Goal: Information Seeking & Learning: Compare options

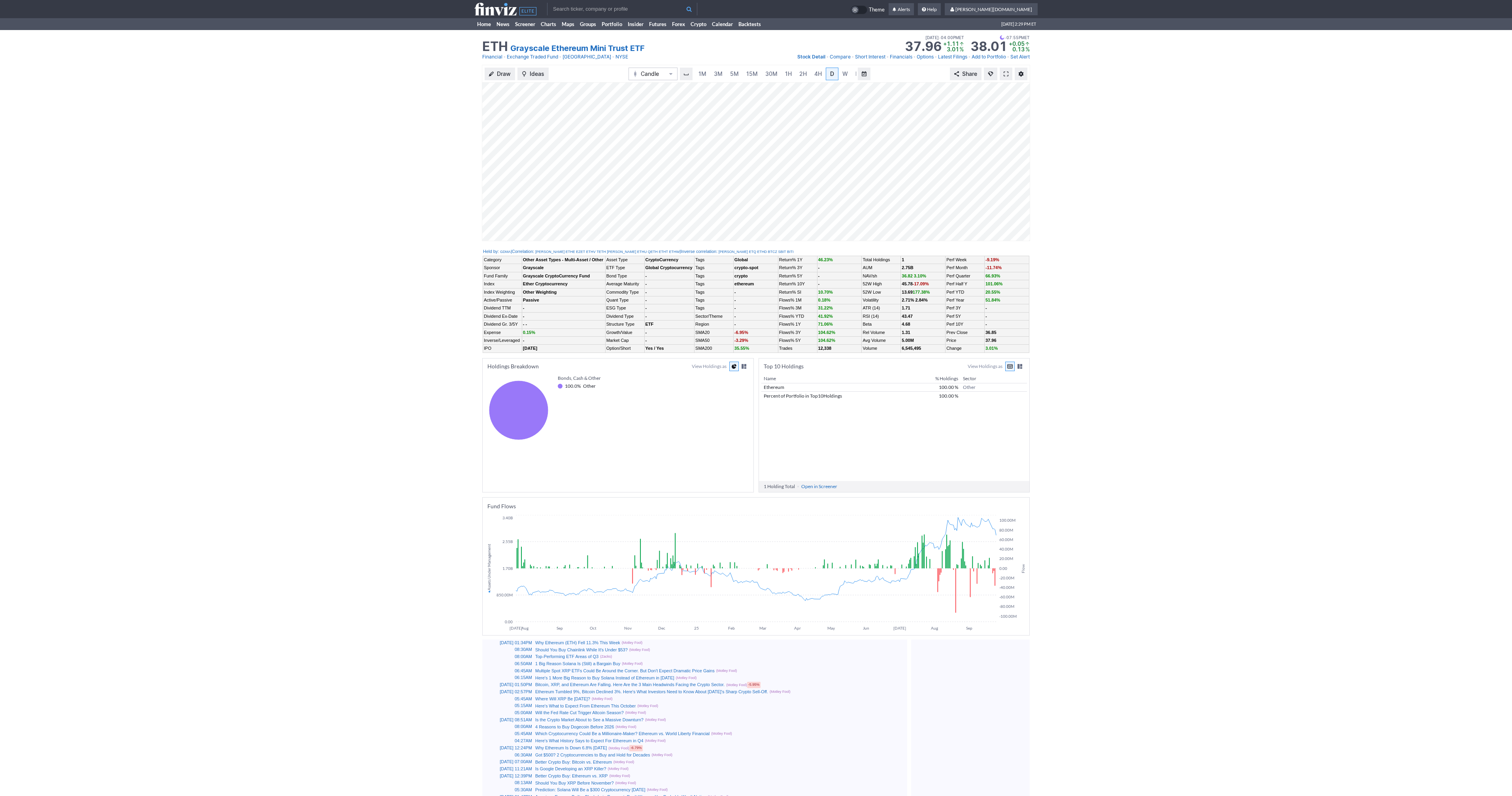
scroll to position [0, 8]
click at [1003, 75] on span at bounding box center [1006, 74] width 5 height 6
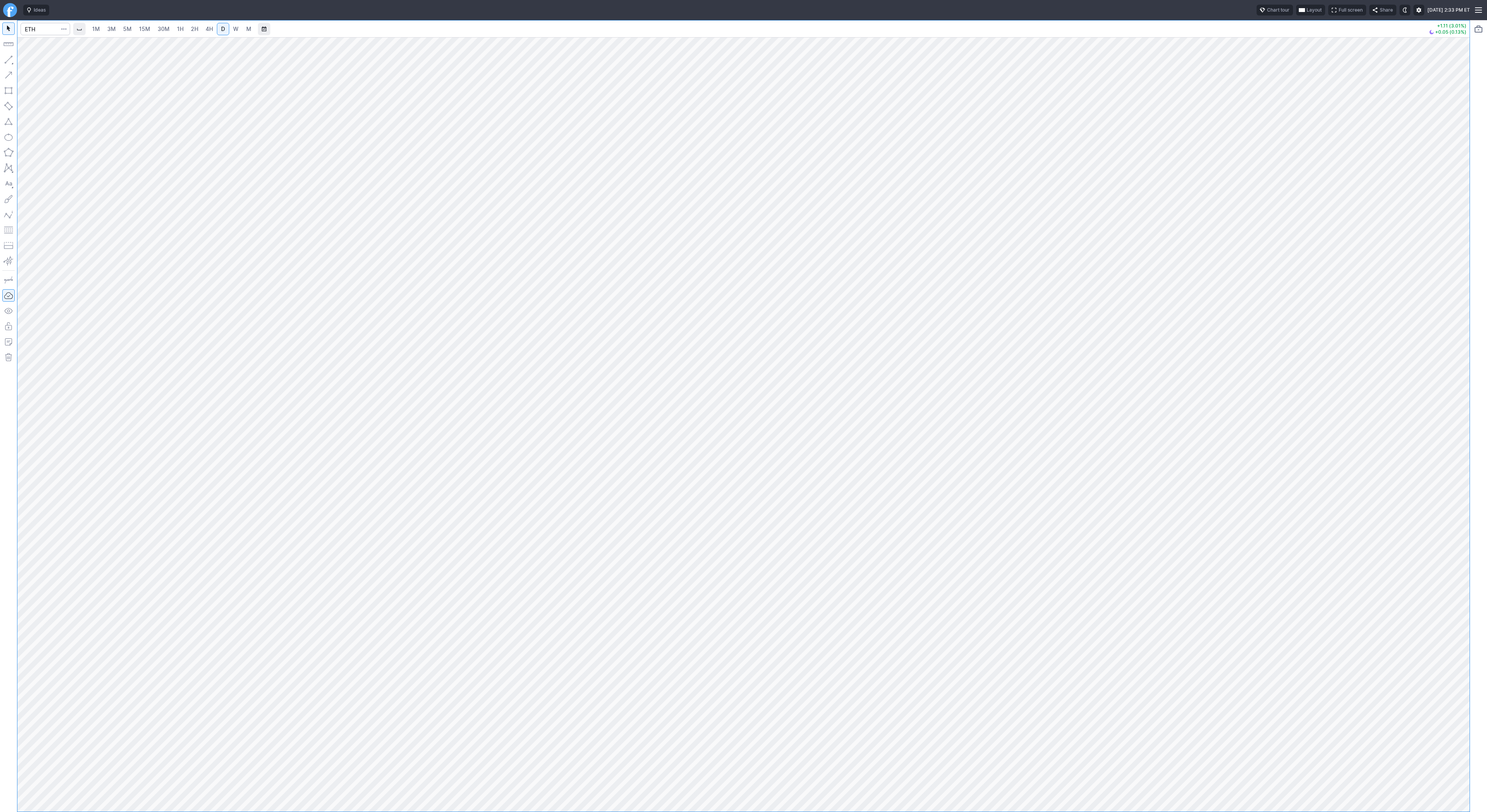
click at [1477, 29] on button "Portfolio watchlist" at bounding box center [1478, 29] width 12 height 12
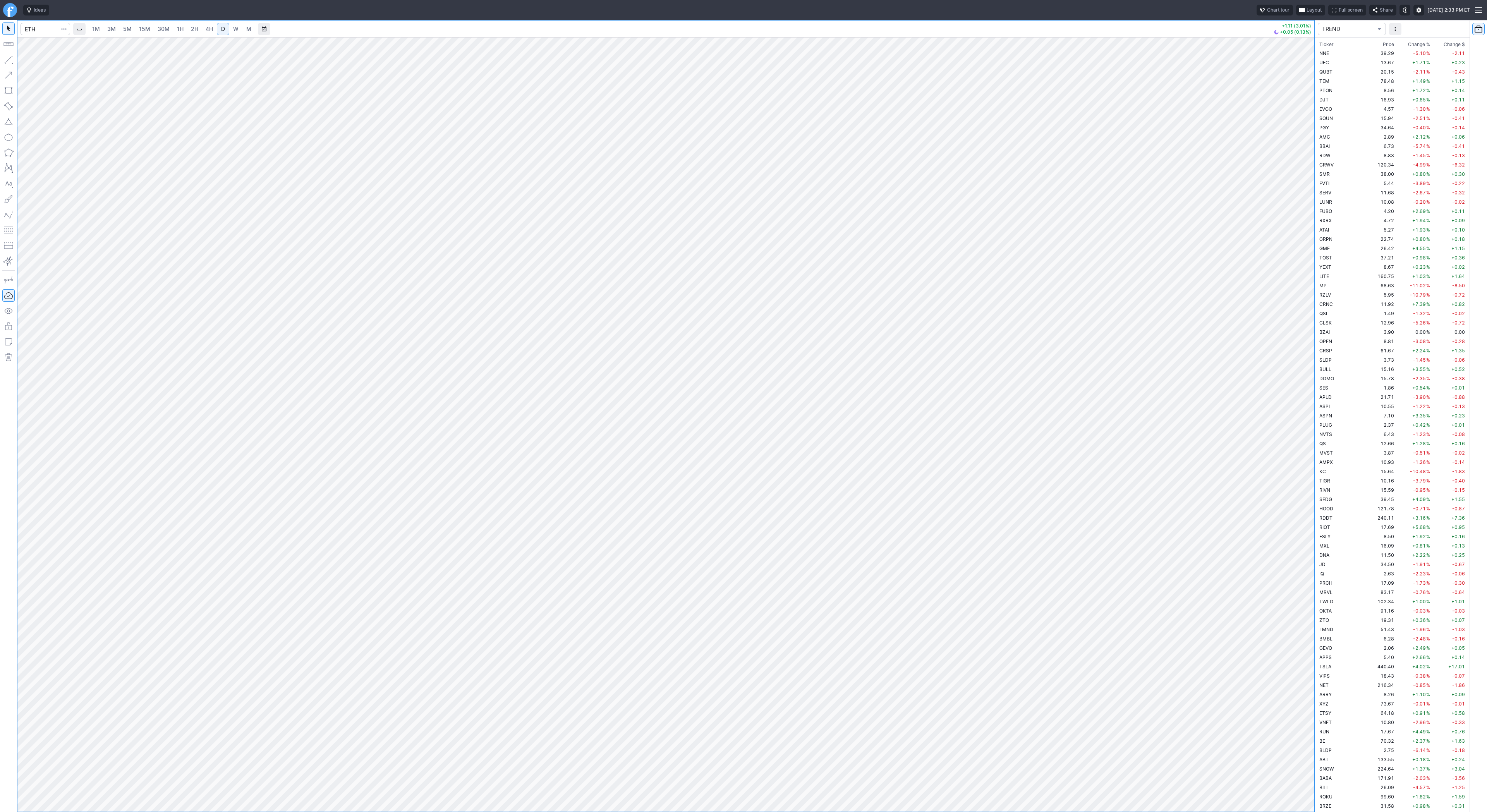
click at [1357, 26] on span "TREND" at bounding box center [1348, 29] width 52 height 8
click at [1346, 194] on span "TREND" at bounding box center [1352, 192] width 56 height 8
click at [1408, 40] on span "Change %" at bounding box center [1419, 44] width 22 height 8
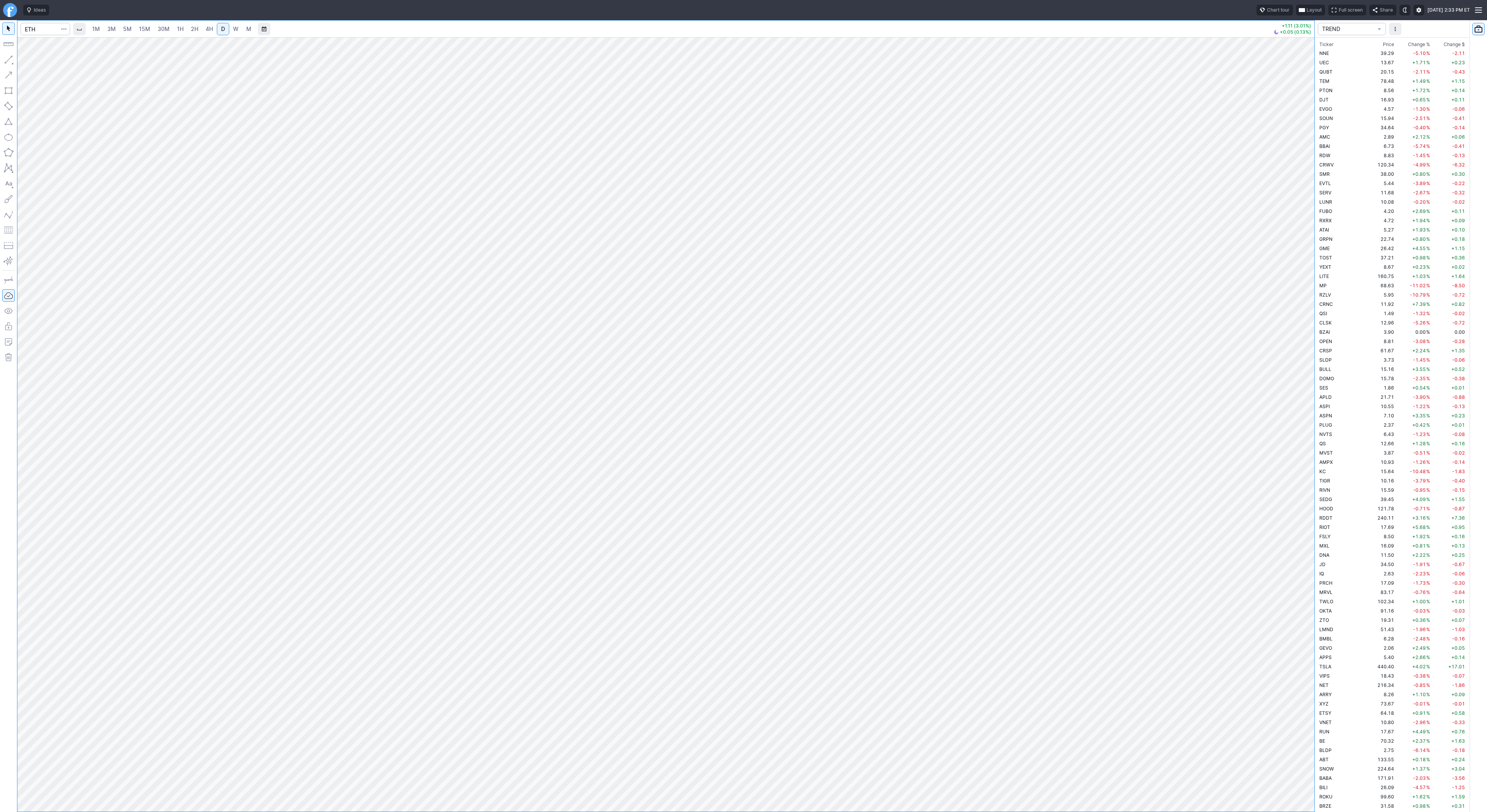
click at [1408, 43] on span "Change %" at bounding box center [1419, 44] width 22 height 8
click at [1408, 43] on span "Change %" at bounding box center [1419, 44] width 22 height 8
click at [1378, 56] on td "18.08" at bounding box center [1381, 53] width 29 height 9
click at [25, 62] on span "button" at bounding box center [25, 61] width 5 height 11
click at [235, 28] on span "W" at bounding box center [236, 28] width 5 height 6
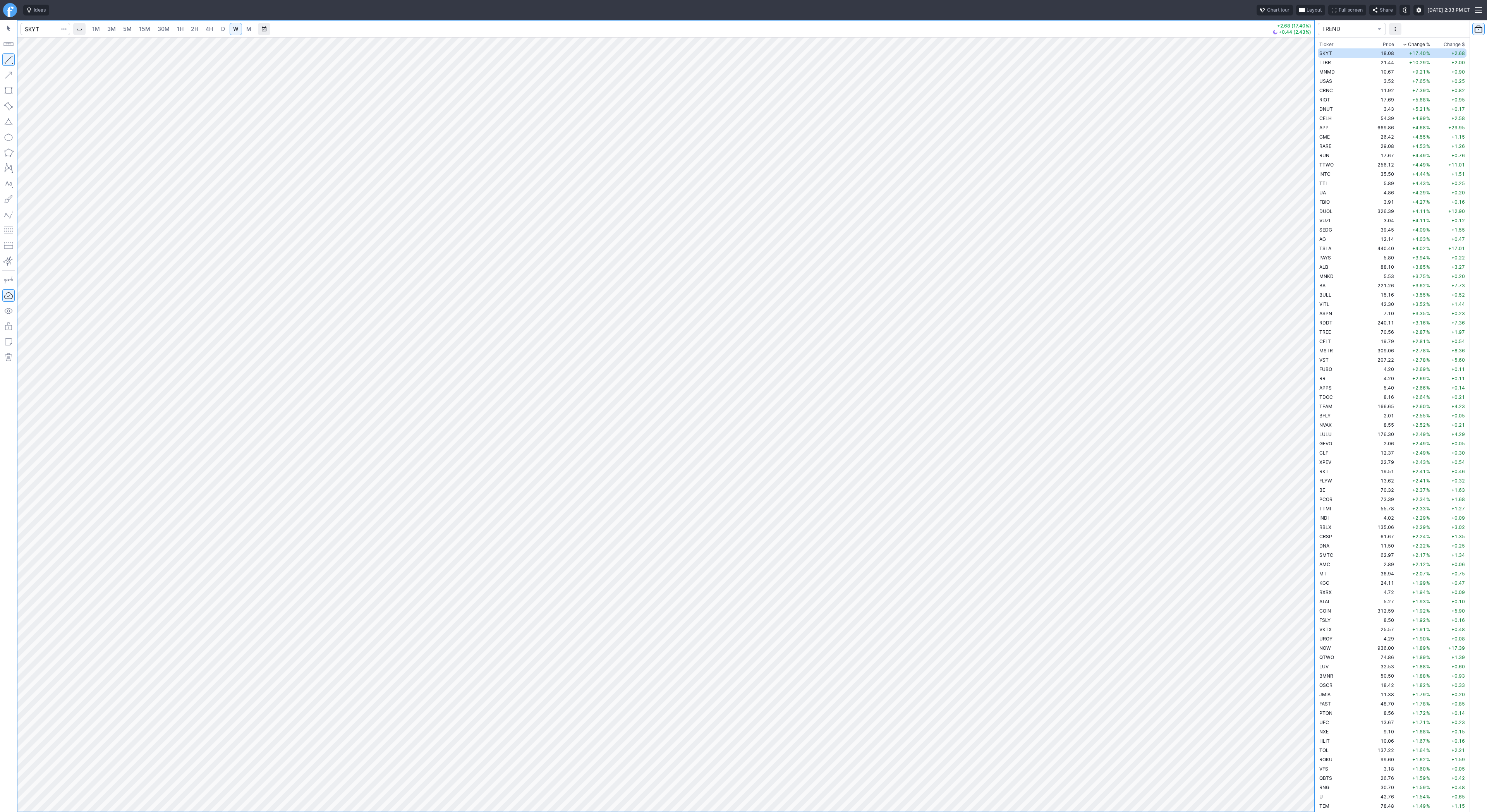
click at [223, 27] on span "D" at bounding box center [223, 28] width 4 height 6
click at [30, 58] on span "Line" at bounding box center [45, 61] width 31 height 8
click at [32, 59] on span "Line" at bounding box center [45, 61] width 31 height 8
click at [45, 62] on span "Line" at bounding box center [45, 61] width 31 height 8
click at [1333, 62] on td "LTBR" at bounding box center [1342, 62] width 49 height 9
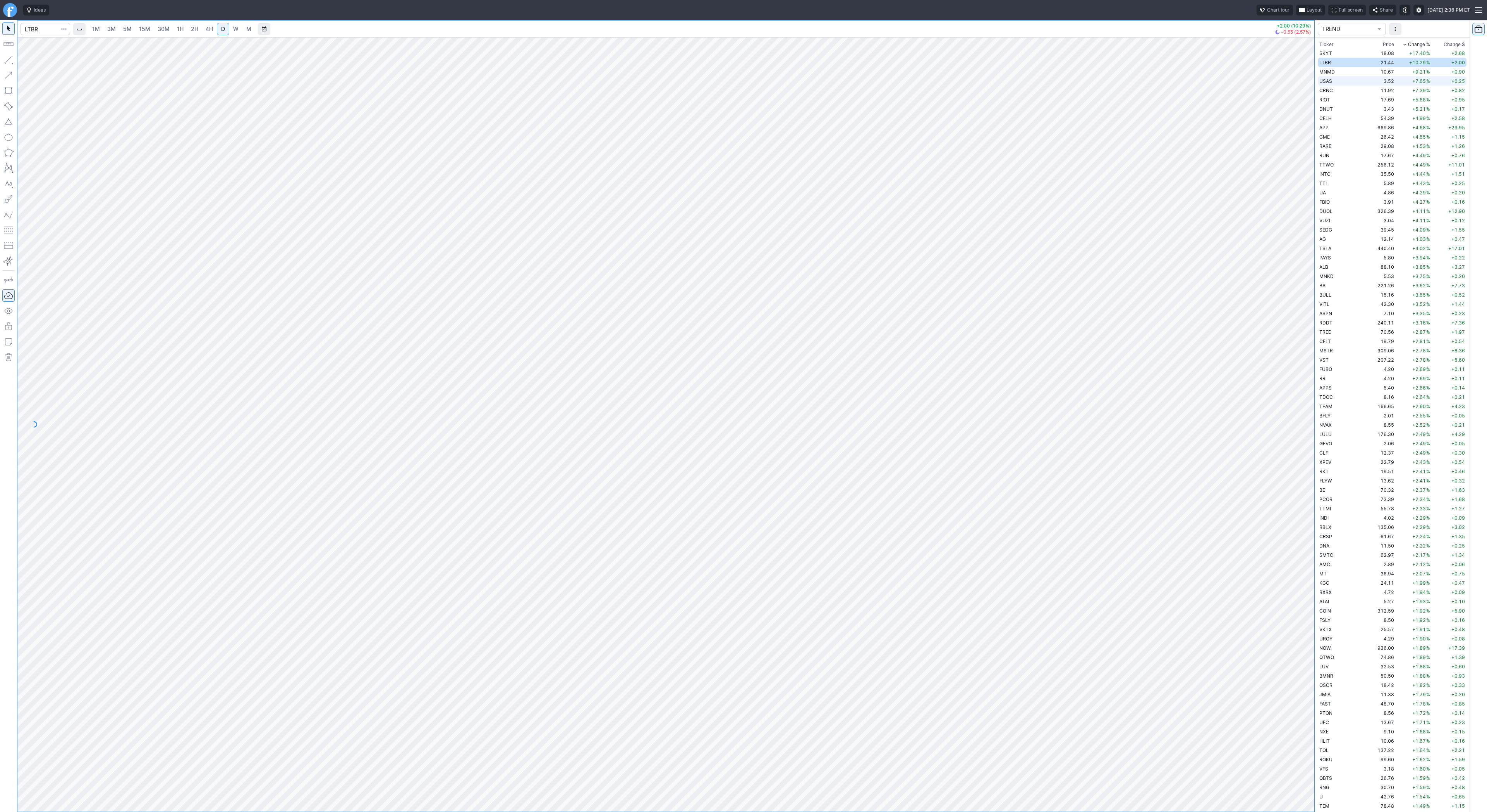
click at [1332, 76] on td "USAS" at bounding box center [1342, 81] width 49 height 9
click at [1335, 71] on span "MNMD" at bounding box center [1327, 72] width 16 height 6
click at [26, 58] on span "button" at bounding box center [25, 61] width 5 height 11
click at [29, 59] on button "Line" at bounding box center [42, 61] width 45 height 11
click at [10, 59] on button "button" at bounding box center [8, 59] width 12 height 12
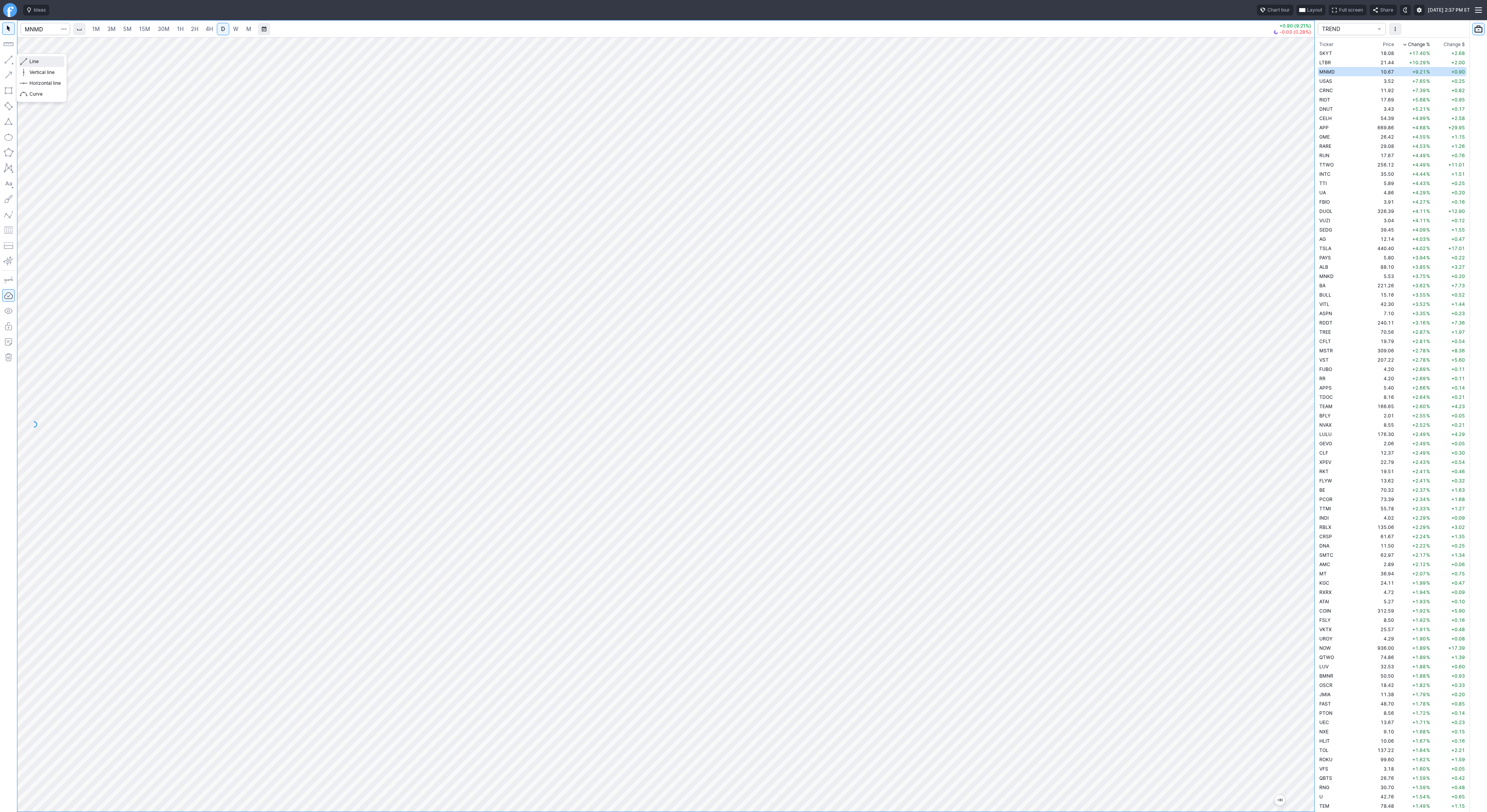
click at [42, 64] on span "Line" at bounding box center [45, 61] width 31 height 8
click at [36, 63] on span "Line" at bounding box center [45, 61] width 31 height 8
click at [33, 62] on span "Line" at bounding box center [45, 61] width 31 height 8
click at [30, 59] on span "Line" at bounding box center [45, 61] width 31 height 8
drag, startPoint x: 1300, startPoint y: 364, endPoint x: 1305, endPoint y: 425, distance: 61.2
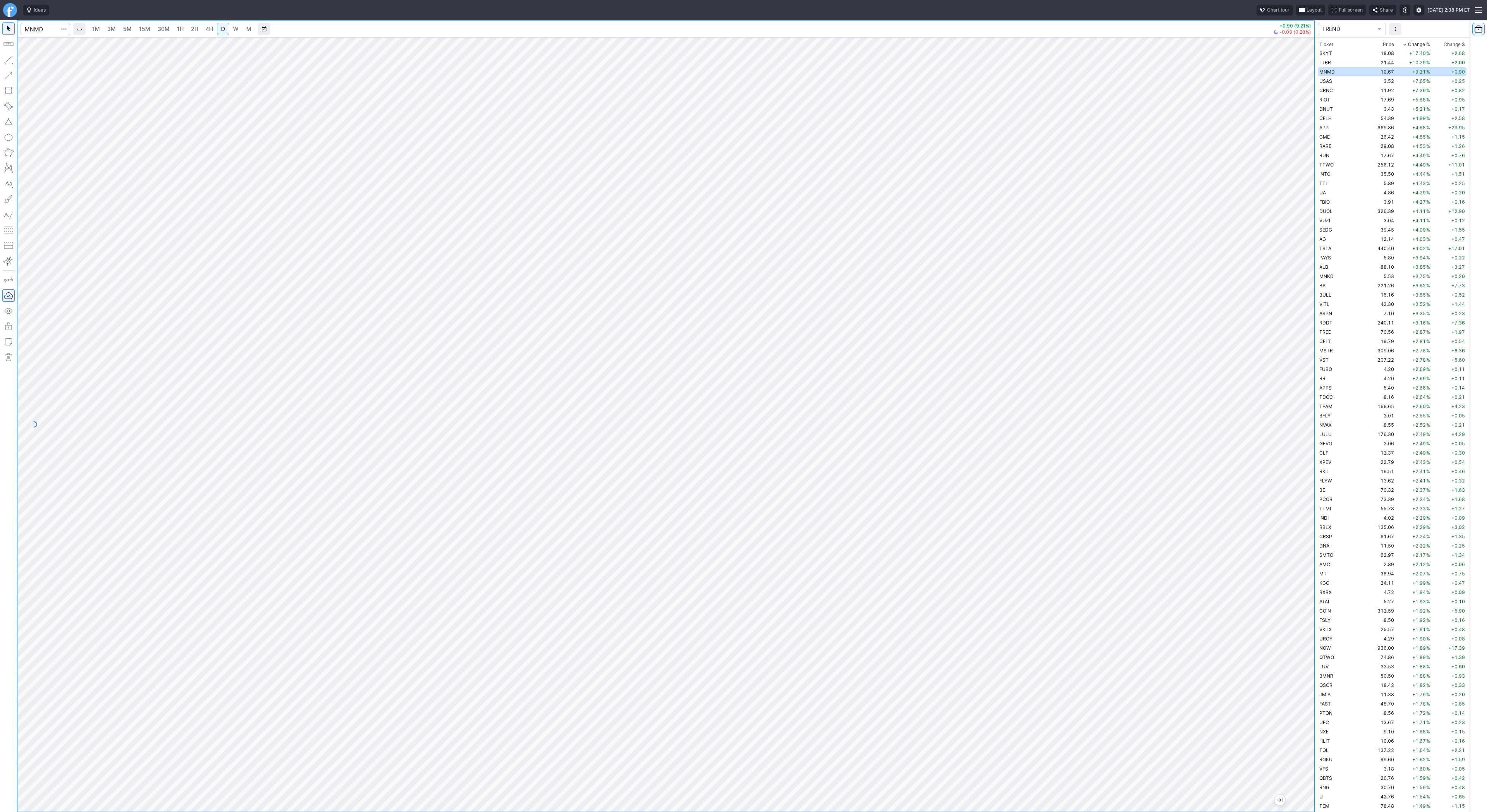
click at [1305, 425] on div at bounding box center [1306, 422] width 16 height 755
drag, startPoint x: 1307, startPoint y: 370, endPoint x: 1298, endPoint y: 456, distance: 86.5
click at [1298, 468] on div at bounding box center [1306, 422] width 16 height 755
click at [1327, 83] on span "USAS" at bounding box center [1326, 81] width 13 height 6
click at [1297, 324] on div at bounding box center [666, 424] width 1297 height 774
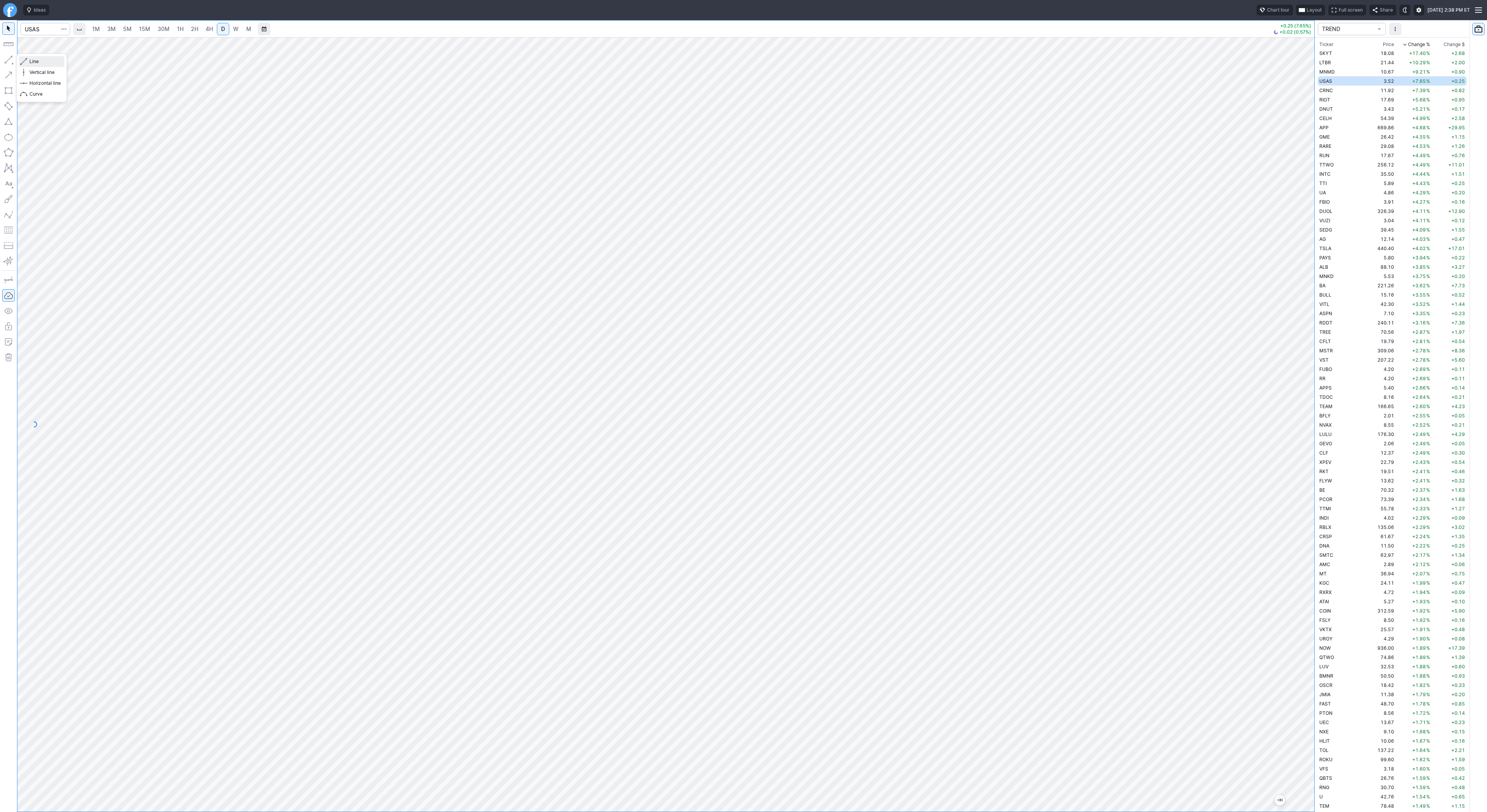
click at [36, 62] on span "Line" at bounding box center [45, 61] width 31 height 8
click at [36, 62] on span "Line" at bounding box center [45, 61] width 31 height 8
click at [38, 61] on span "Line" at bounding box center [45, 61] width 31 height 8
click at [35, 61] on span "Line" at bounding box center [45, 61] width 31 height 8
click at [35, 62] on span "Line" at bounding box center [45, 61] width 31 height 8
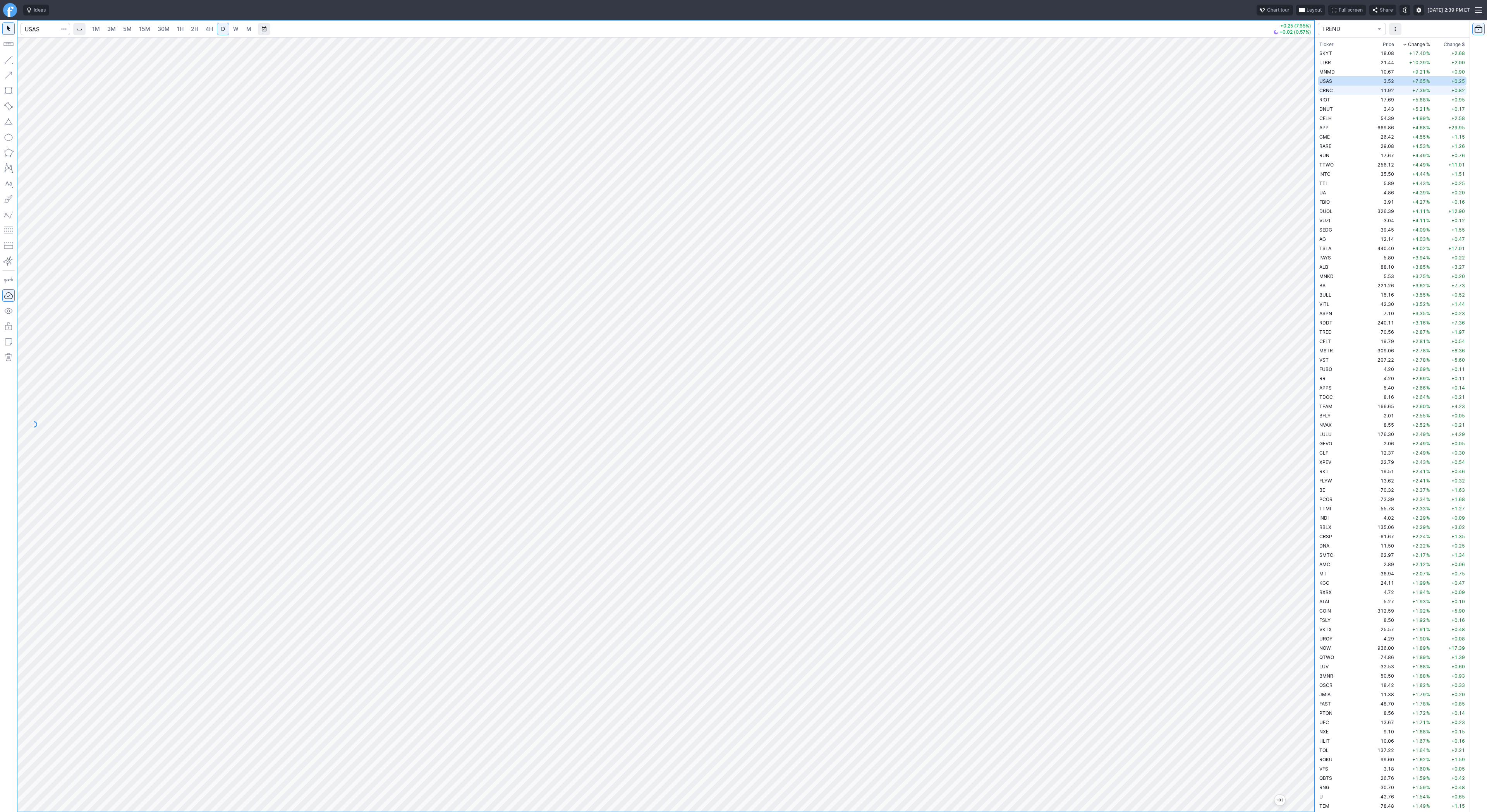
click at [1366, 92] on td "11.92" at bounding box center [1381, 90] width 29 height 9
click at [36, 58] on span "Line" at bounding box center [45, 61] width 31 height 8
click at [37, 62] on span "Line" at bounding box center [45, 61] width 31 height 8
click at [29, 58] on button "Line" at bounding box center [42, 61] width 45 height 11
click at [35, 61] on span "Line" at bounding box center [45, 61] width 31 height 8
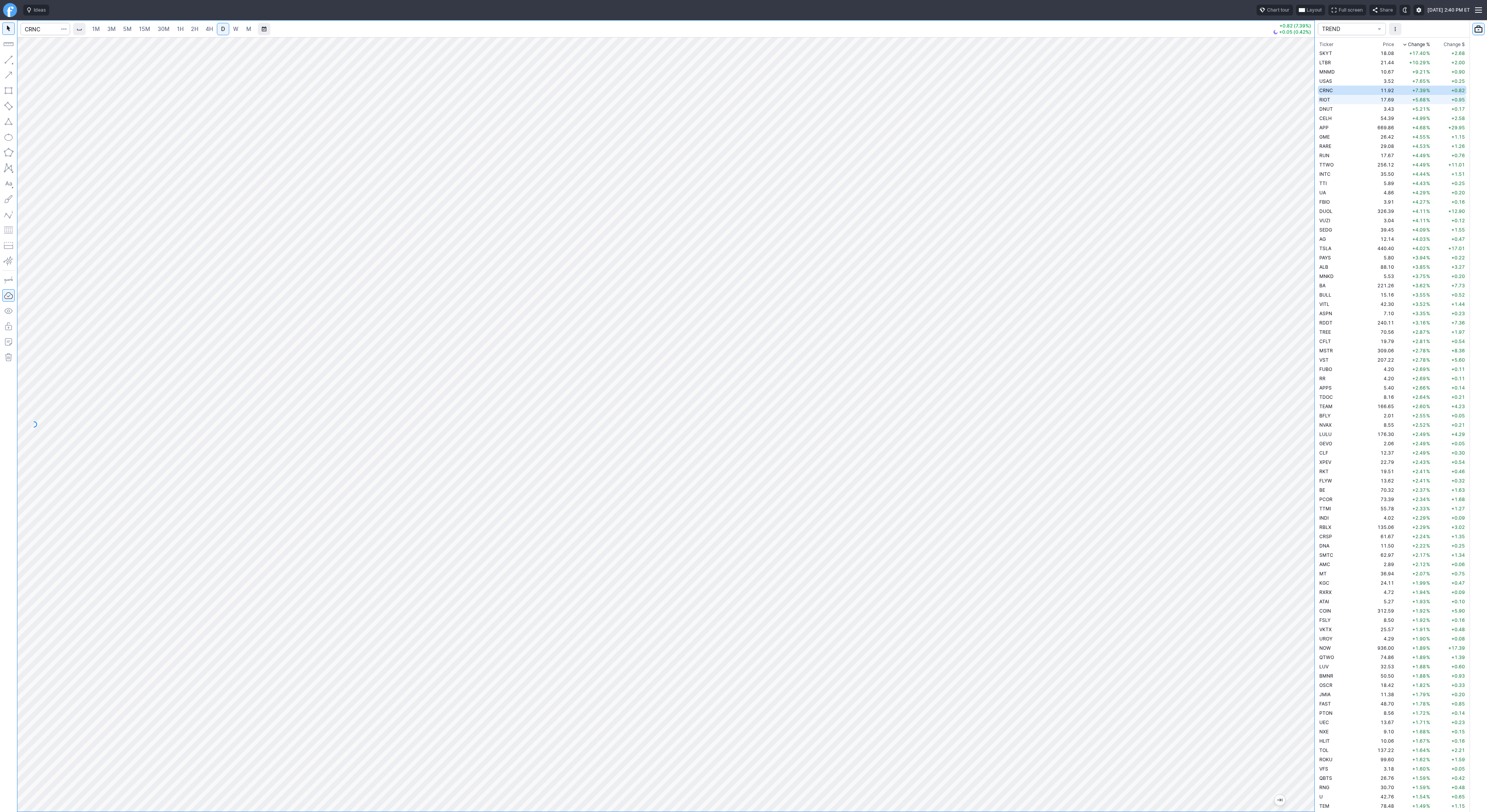
click at [1329, 97] on span "RIOT" at bounding box center [1325, 100] width 11 height 6
drag, startPoint x: 42, startPoint y: 60, endPoint x: 51, endPoint y: 80, distance: 21.9
click at [42, 61] on span "Line" at bounding box center [45, 61] width 31 height 8
click at [29, 57] on button "Line" at bounding box center [42, 61] width 45 height 11
click at [25, 62] on span "button" at bounding box center [25, 61] width 5 height 11
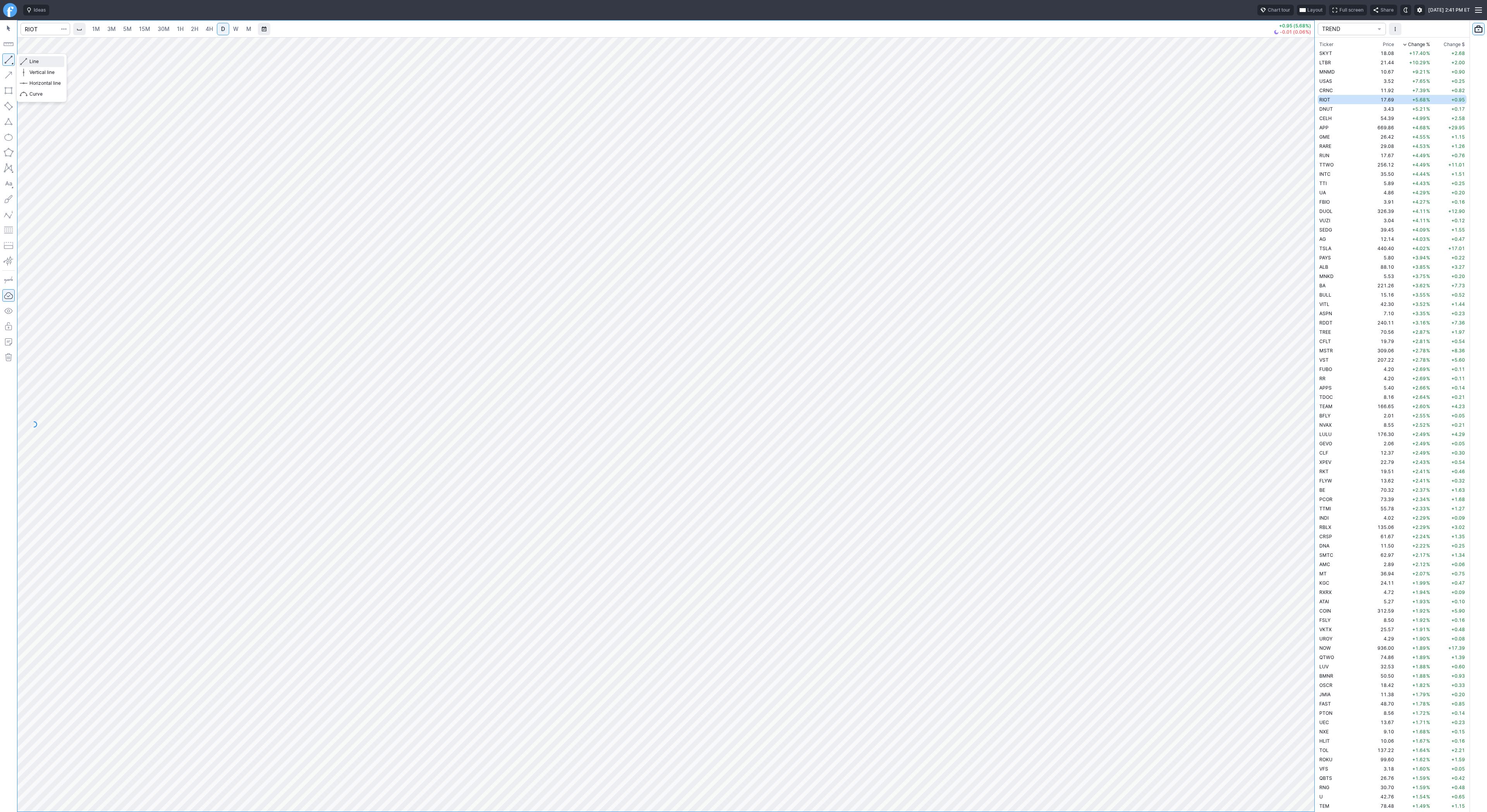
click at [40, 62] on span "Line" at bounding box center [45, 61] width 31 height 8
click at [35, 59] on span "Line" at bounding box center [45, 61] width 31 height 8
click at [32, 60] on span "Line" at bounding box center [45, 61] width 31 height 8
click at [1327, 108] on span "DNUT" at bounding box center [1326, 109] width 13 height 6
click at [38, 63] on span "Line" at bounding box center [45, 61] width 31 height 8
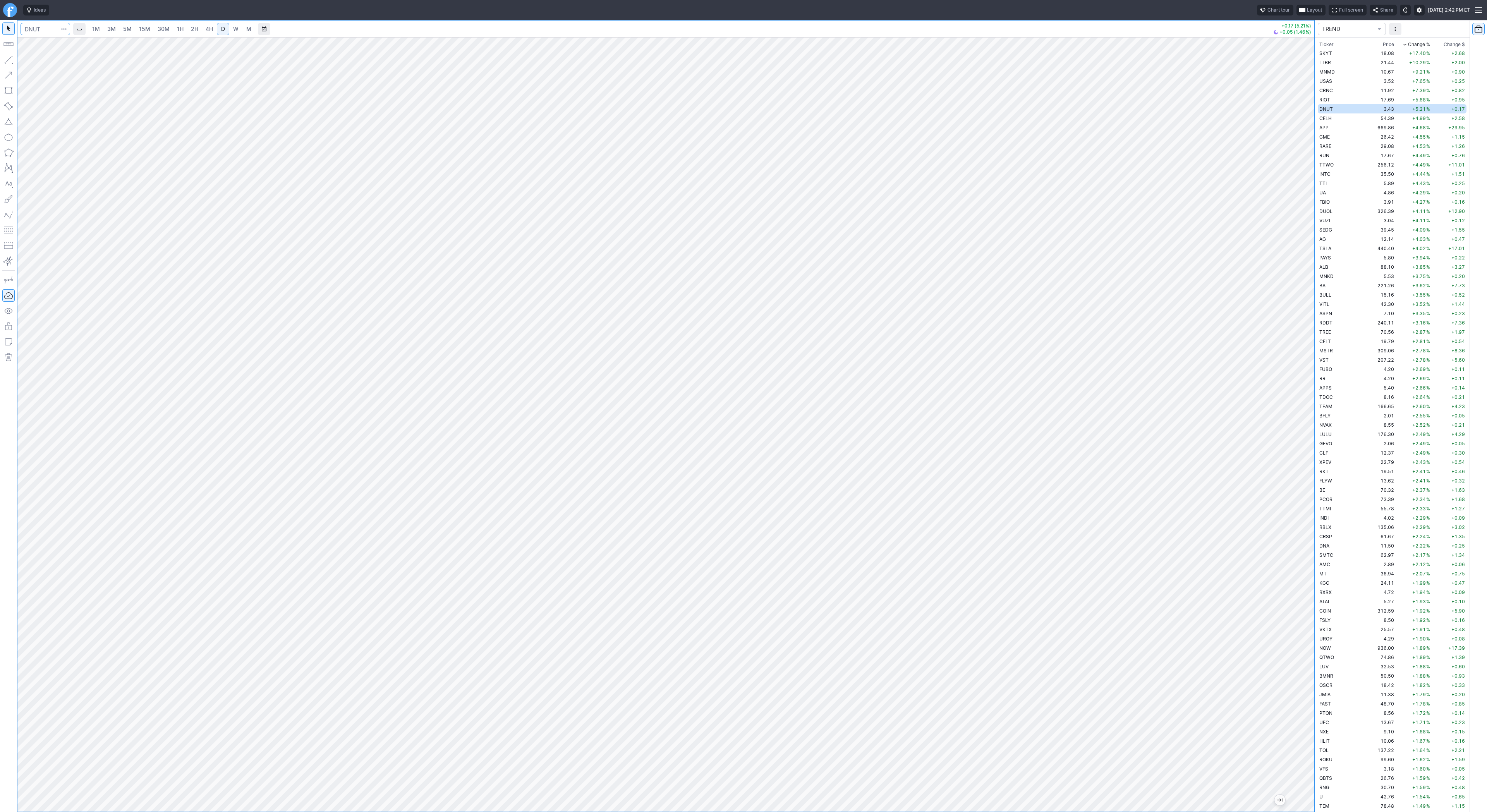
click at [43, 29] on input "Search" at bounding box center [46, 29] width 50 height 12
type input "i"
type input "open"
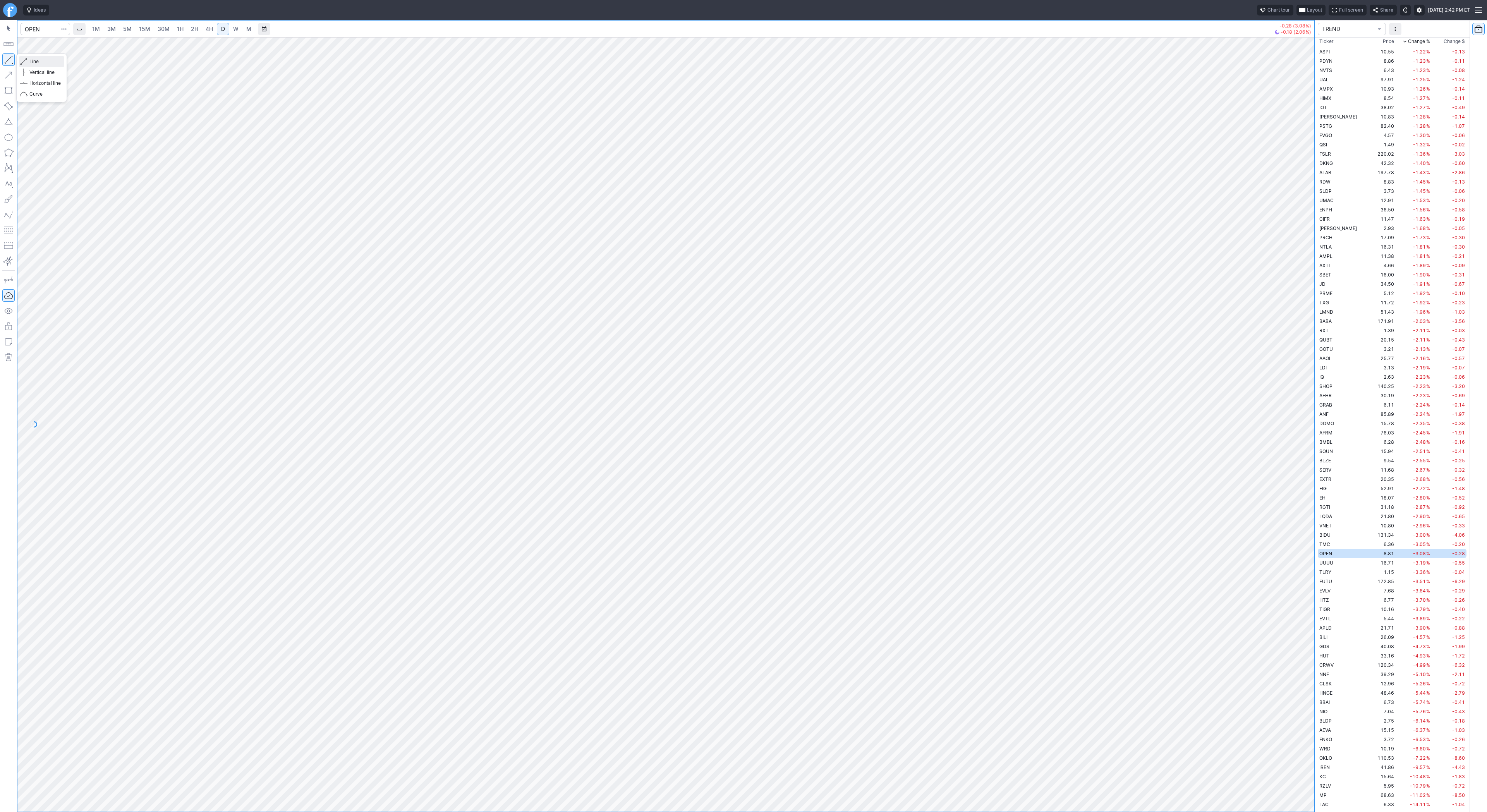
drag, startPoint x: 31, startPoint y: 59, endPoint x: 37, endPoint y: 76, distance: 18.0
click at [31, 59] on span "Line" at bounding box center [45, 61] width 31 height 8
click at [39, 61] on span "Line" at bounding box center [45, 61] width 31 height 8
click at [28, 58] on button "Line" at bounding box center [42, 61] width 45 height 11
click at [42, 60] on span "Line" at bounding box center [45, 61] width 31 height 8
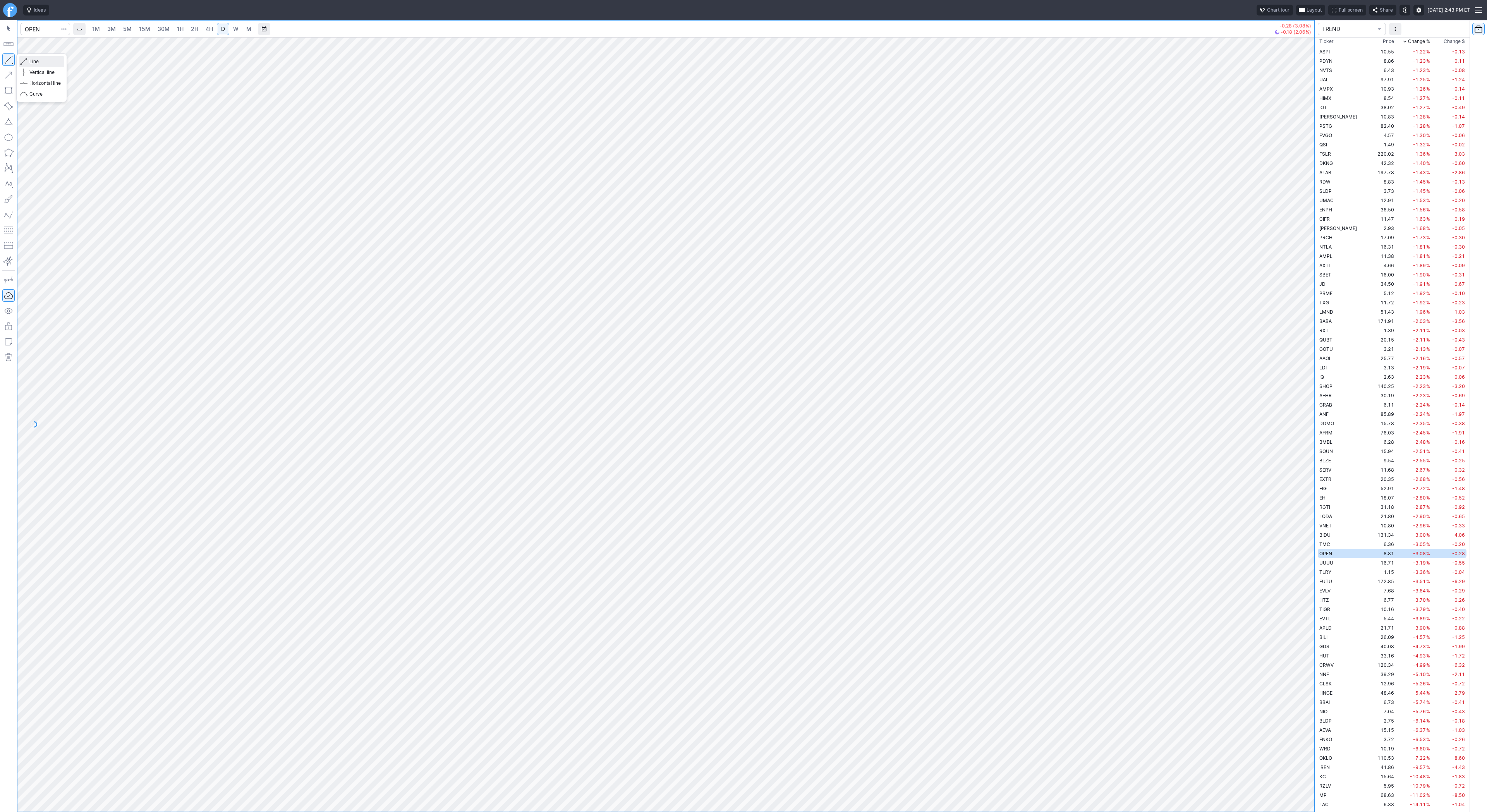
click at [29, 59] on span "Line" at bounding box center [45, 61] width 31 height 8
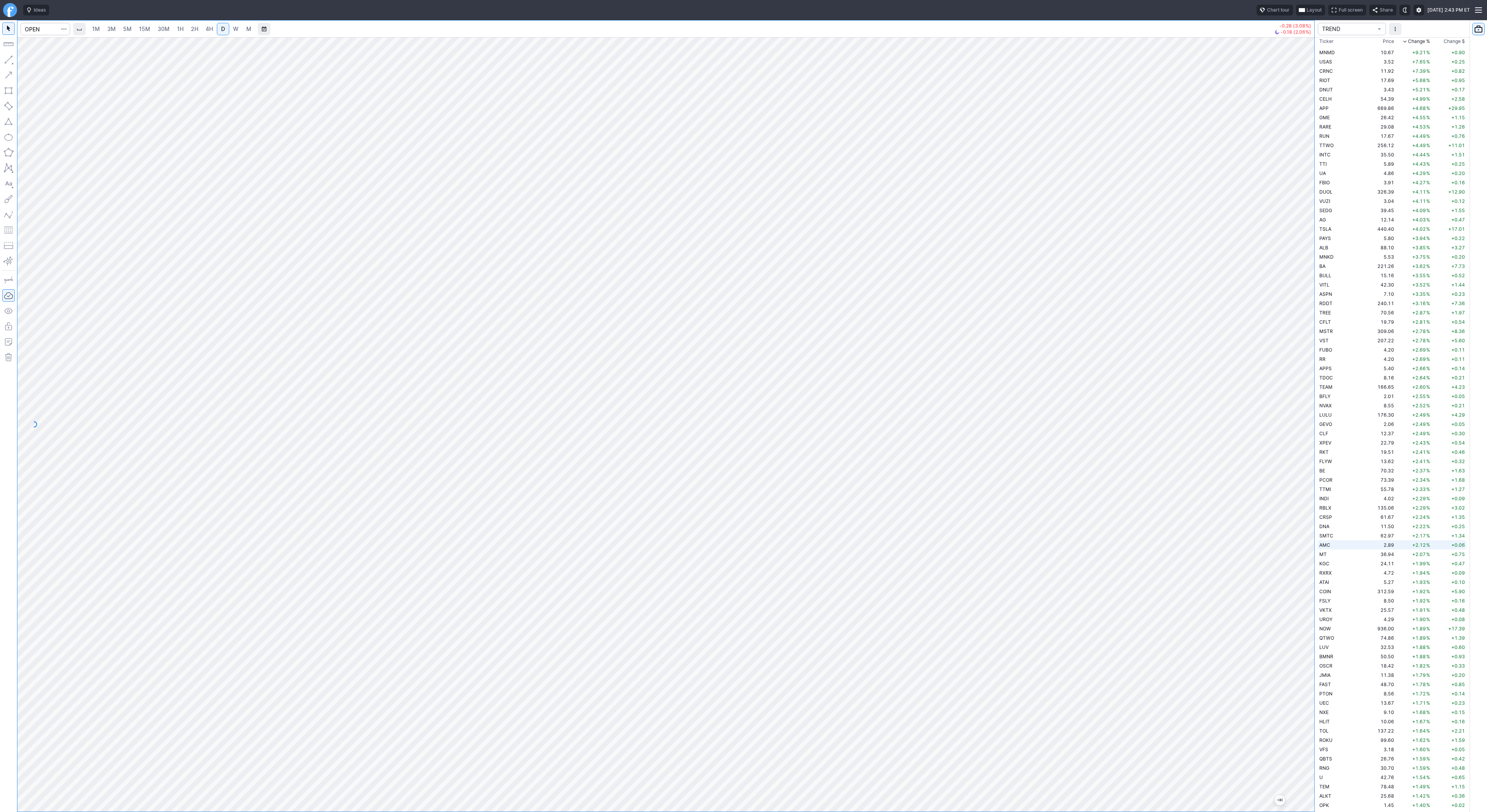
scroll to position [0, 0]
click at [1343, 90] on td "CRNC" at bounding box center [1342, 90] width 49 height 9
click at [1333, 98] on td "RIOT" at bounding box center [1342, 99] width 49 height 9
click at [1332, 108] on td "DNUT" at bounding box center [1342, 108] width 49 height 9
click at [1332, 118] on td "CELH" at bounding box center [1342, 118] width 49 height 9
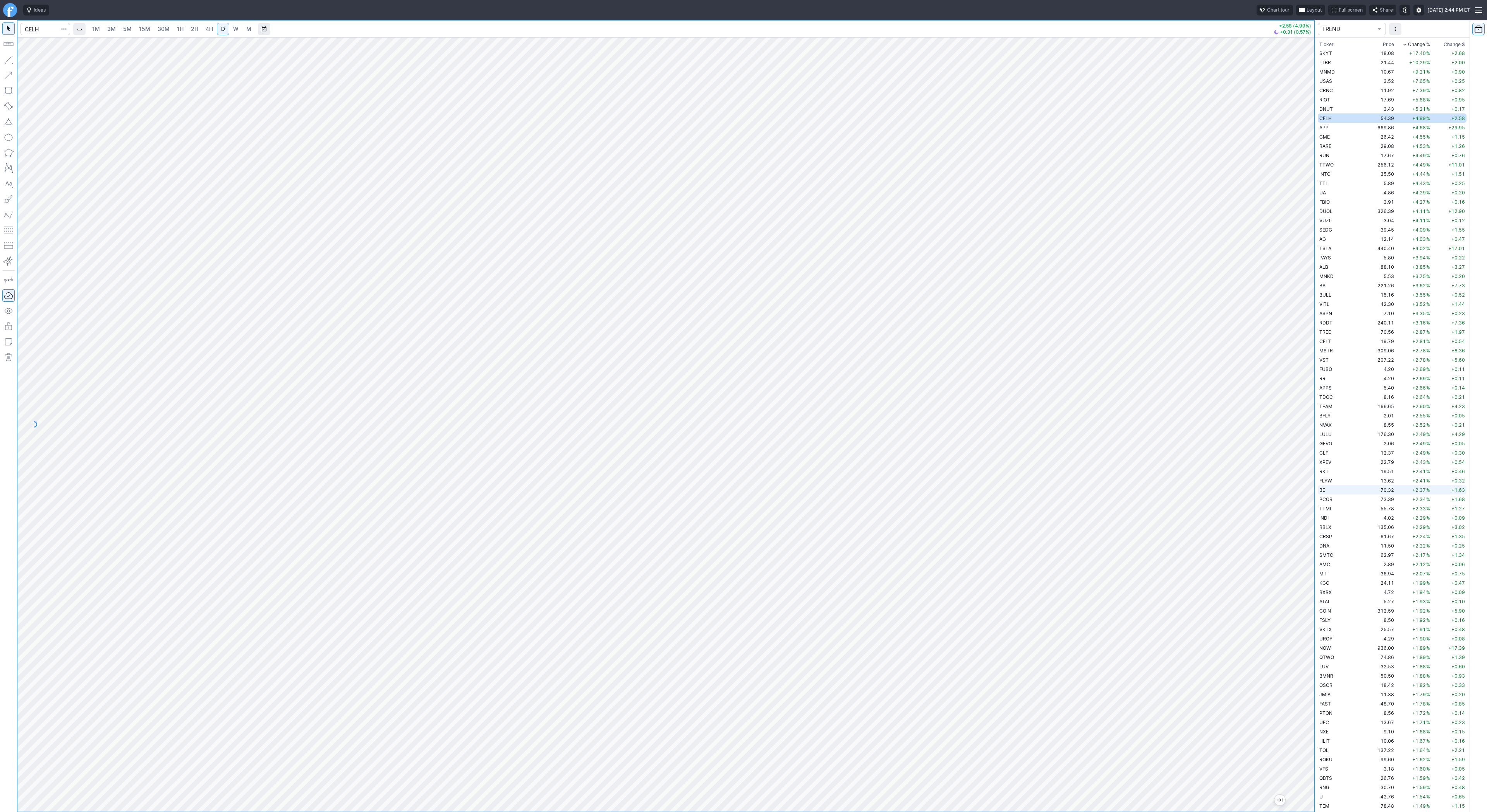
click at [1383, 495] on div "1M 3M 5M 15M 30M 1H 2H 4H D W M +2.58 (4.99%) +0.31 (0.57%) TREND Ticker Price …" at bounding box center [744, 416] width 1487 height 792
drag, startPoint x: 40, startPoint y: 61, endPoint x: 57, endPoint y: 79, distance: 24.8
click at [41, 61] on span "Line" at bounding box center [45, 61] width 31 height 8
drag, startPoint x: 33, startPoint y: 59, endPoint x: 42, endPoint y: 73, distance: 16.6
click at [33, 59] on span "Line" at bounding box center [45, 61] width 31 height 8
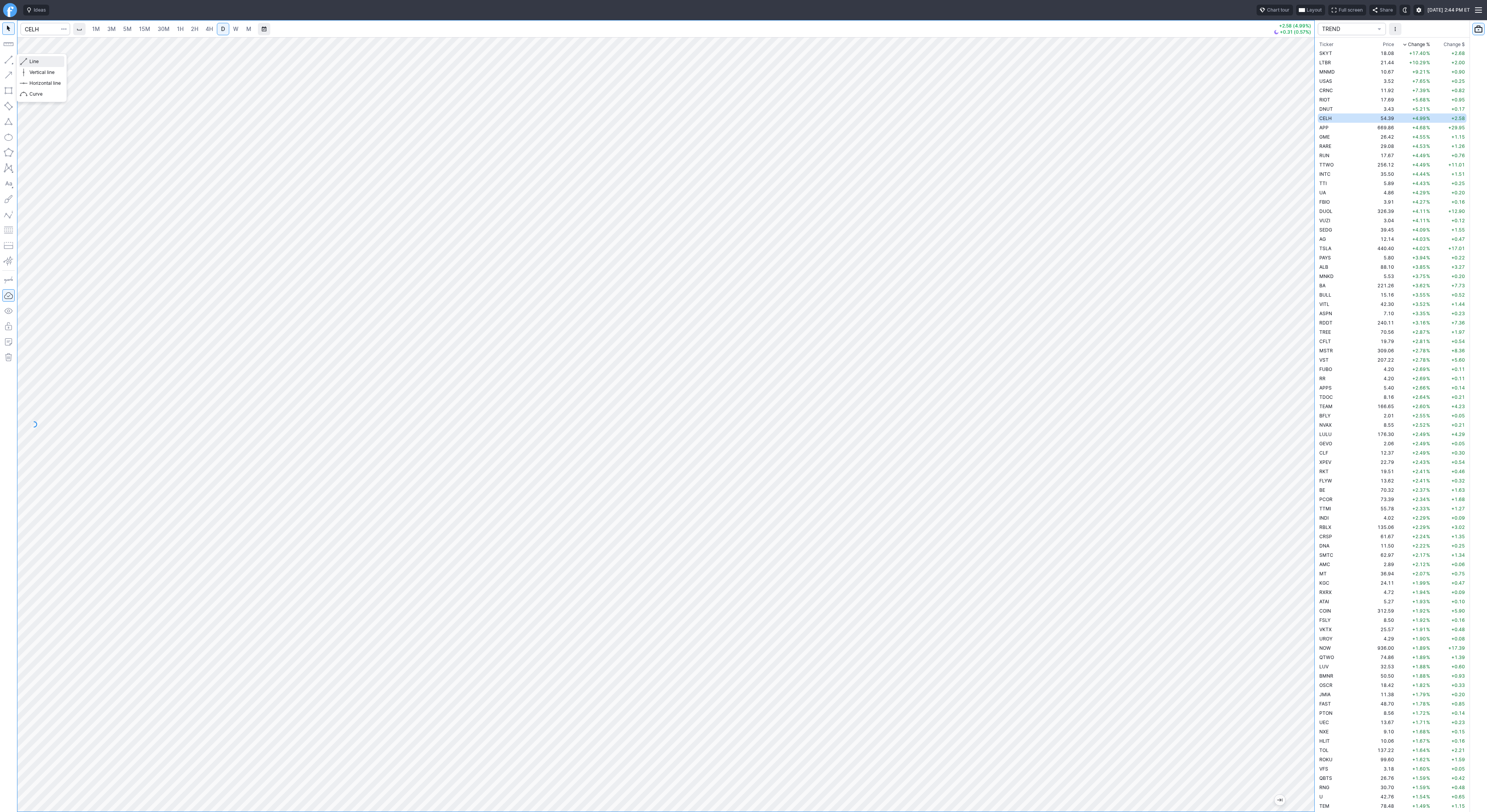
click at [34, 59] on span "Line" at bounding box center [45, 61] width 31 height 8
click at [43, 62] on span "Line" at bounding box center [45, 61] width 31 height 8
click at [40, 33] on input "Search" at bounding box center [46, 29] width 50 height 12
click at [35, 61] on span "Line" at bounding box center [45, 61] width 31 height 8
click at [44, 61] on span "Line" at bounding box center [45, 61] width 31 height 8
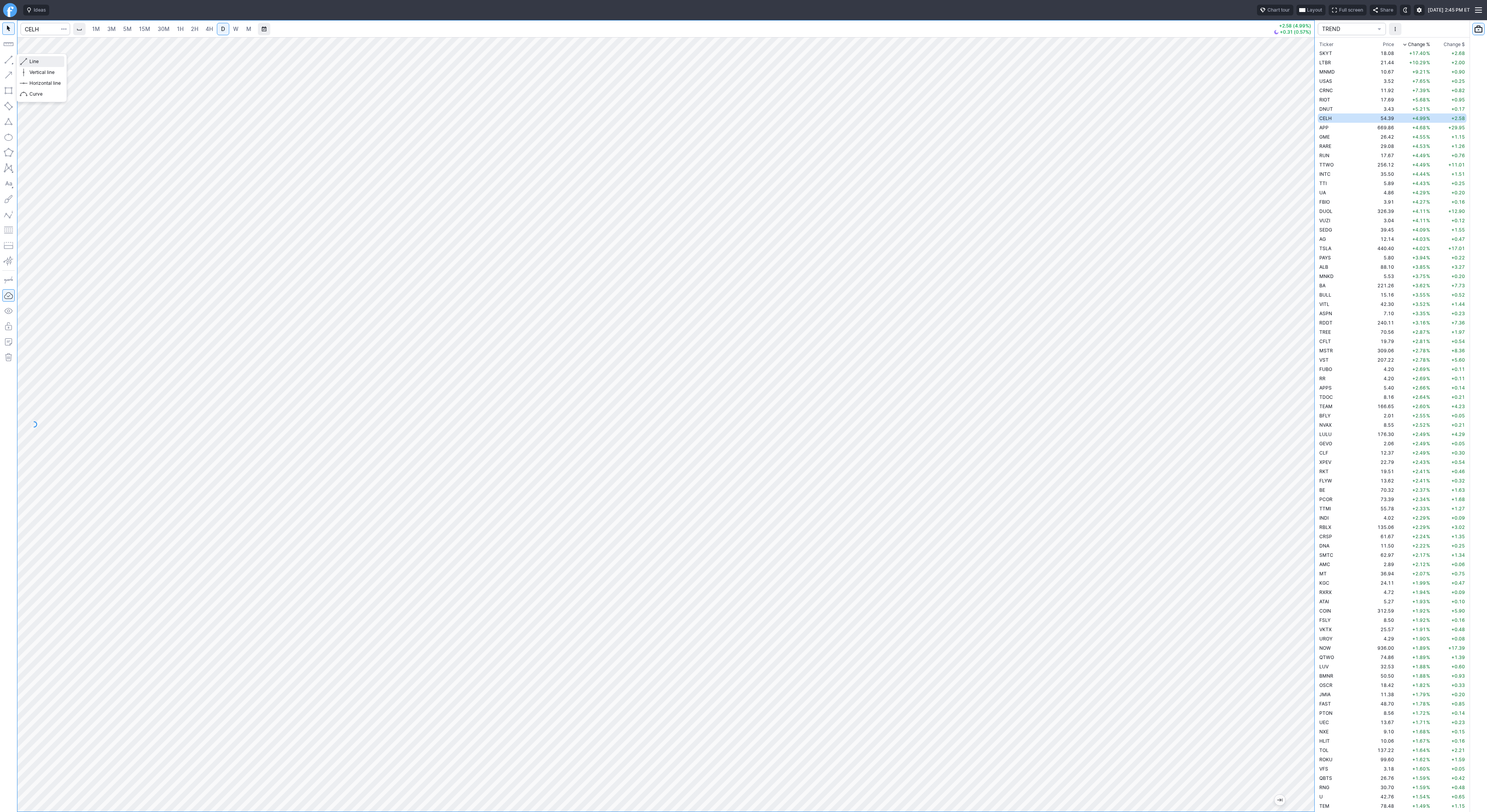
click at [36, 62] on span "Line" at bounding box center [45, 61] width 31 height 8
click at [54, 66] on button "Line" at bounding box center [42, 61] width 45 height 11
click at [1329, 124] on td "APP" at bounding box center [1342, 128] width 49 height 9
click at [25, 58] on span "button" at bounding box center [25, 61] width 5 height 11
click at [32, 59] on span "Line" at bounding box center [45, 61] width 31 height 8
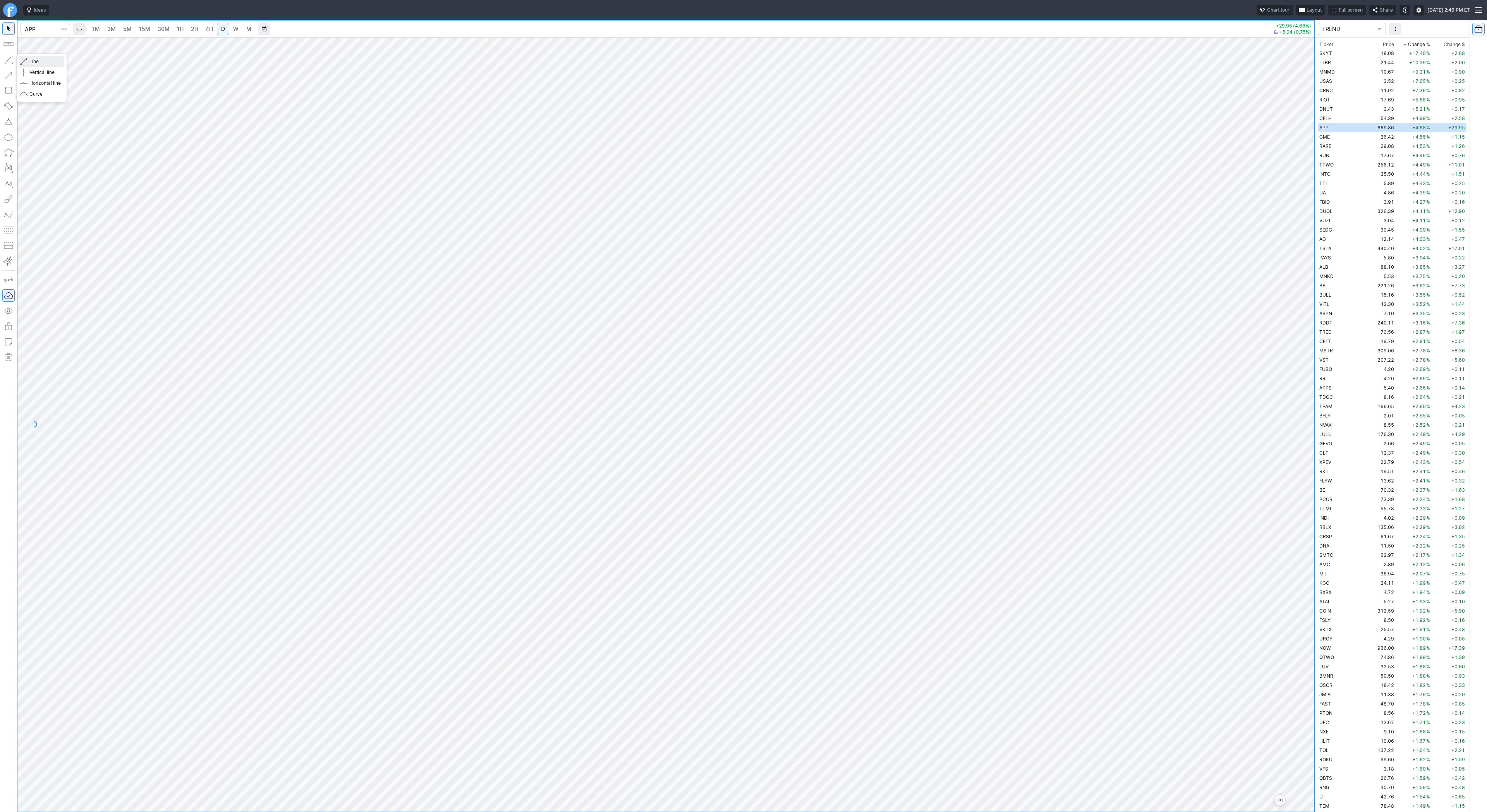
click at [37, 59] on span "Line" at bounding box center [45, 61] width 31 height 8
click at [33, 59] on span "Line" at bounding box center [45, 61] width 31 height 8
click at [1339, 134] on td "GME" at bounding box center [1342, 137] width 49 height 9
click at [31, 61] on span "Line" at bounding box center [45, 61] width 31 height 8
drag, startPoint x: 30, startPoint y: 61, endPoint x: 27, endPoint y: 73, distance: 12.4
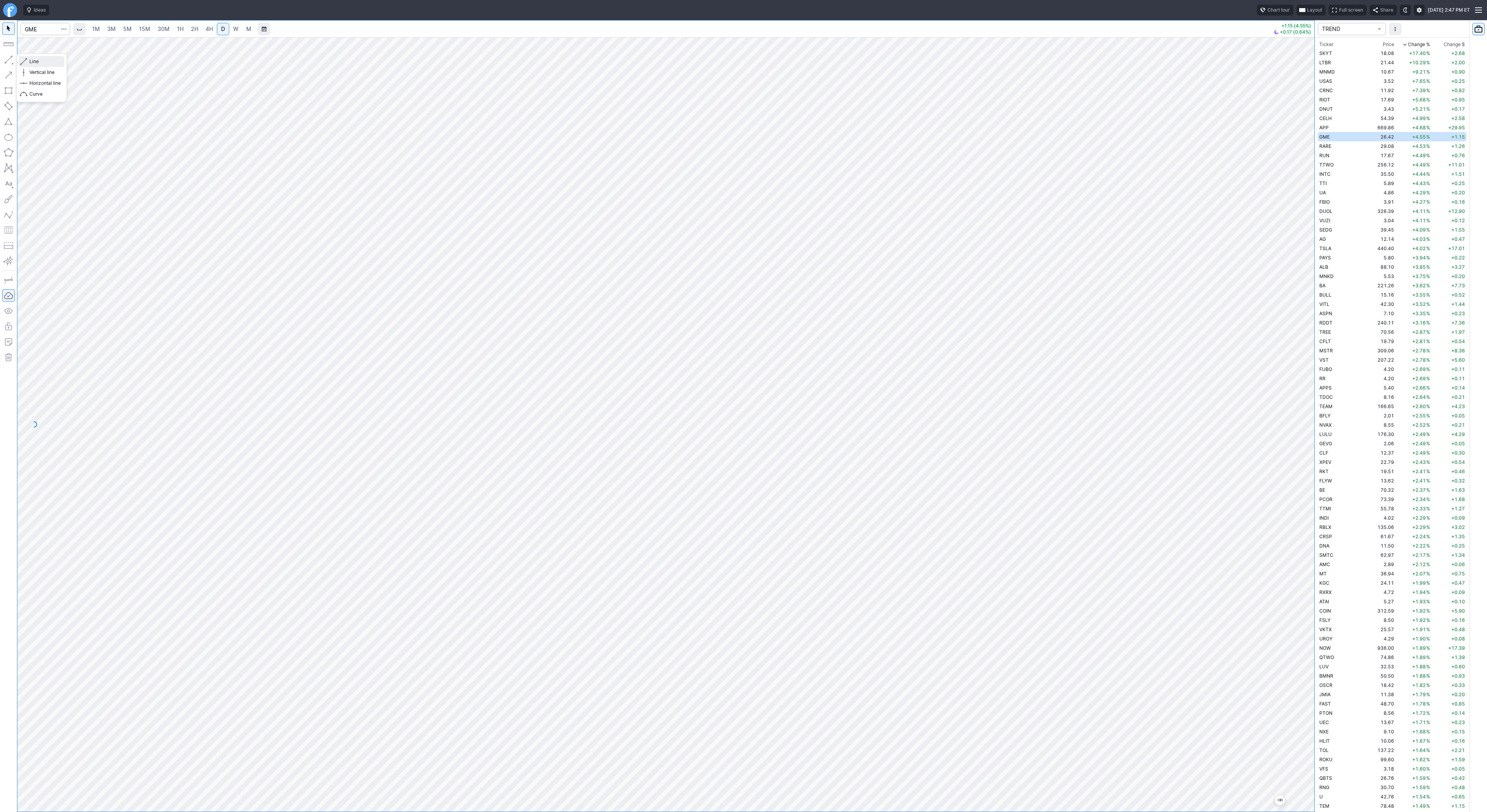
click at [28, 68] on div "Line Vertical line Horizontal line Curve" at bounding box center [42, 77] width 45 height 43
drag, startPoint x: 43, startPoint y: 62, endPoint x: 58, endPoint y: 85, distance: 27.5
click at [43, 62] on span "Line" at bounding box center [45, 61] width 31 height 8
drag, startPoint x: 39, startPoint y: 58, endPoint x: 48, endPoint y: 77, distance: 21.0
click at [39, 61] on span "Line" at bounding box center [45, 61] width 31 height 8
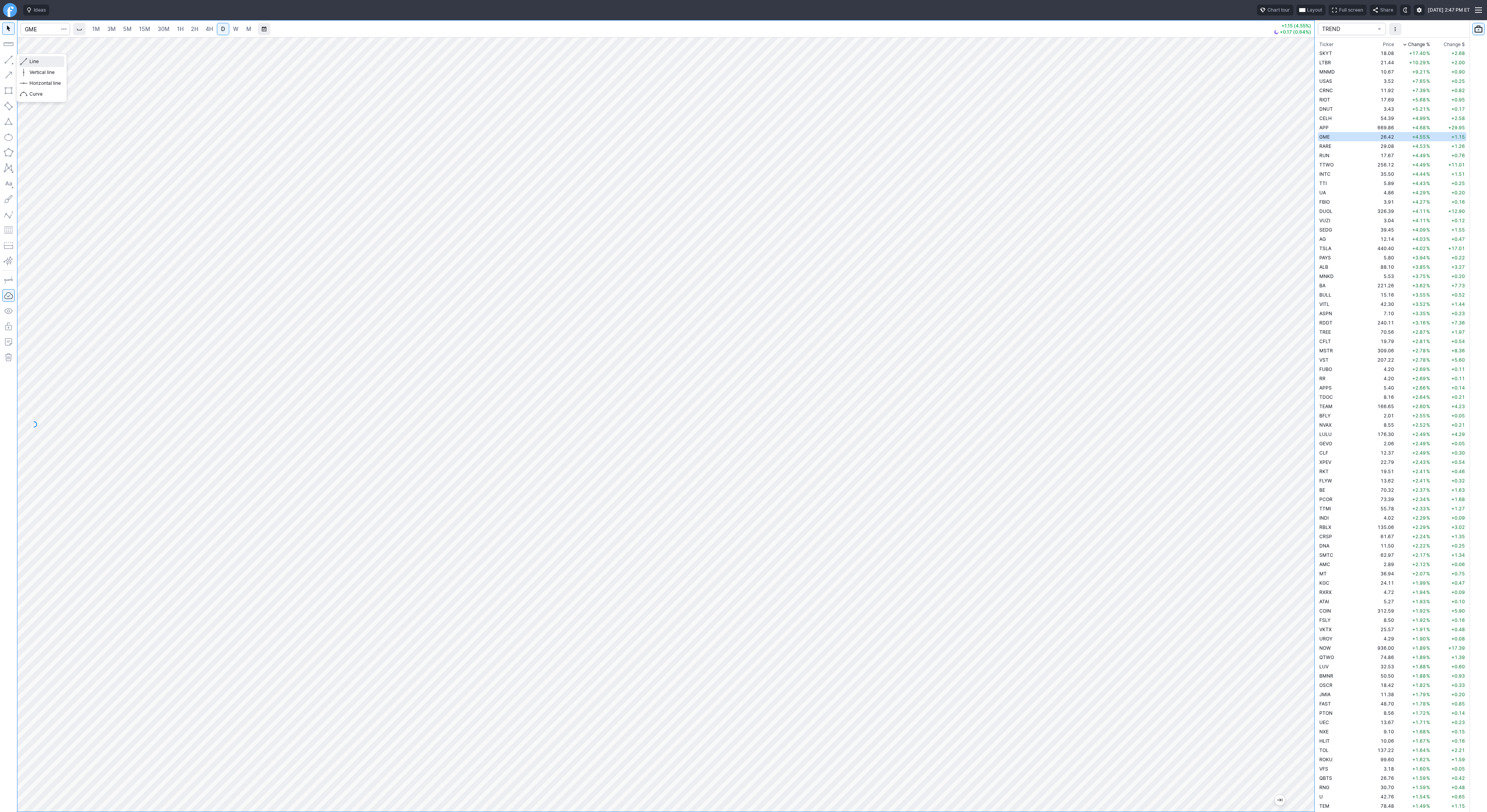
click at [51, 102] on body "Ideas Chart tour Layout Full screen Share [DATE] 2:47 PM ET 1M 3M 5M 15M 30M 1H…" at bounding box center [744, 406] width 1487 height 812
click at [35, 63] on span "Line" at bounding box center [45, 61] width 31 height 8
drag, startPoint x: 35, startPoint y: 60, endPoint x: 45, endPoint y: 70, distance: 14.1
click at [35, 60] on span "Line" at bounding box center [45, 61] width 31 height 8
drag, startPoint x: 23, startPoint y: 59, endPoint x: 64, endPoint y: 89, distance: 50.8
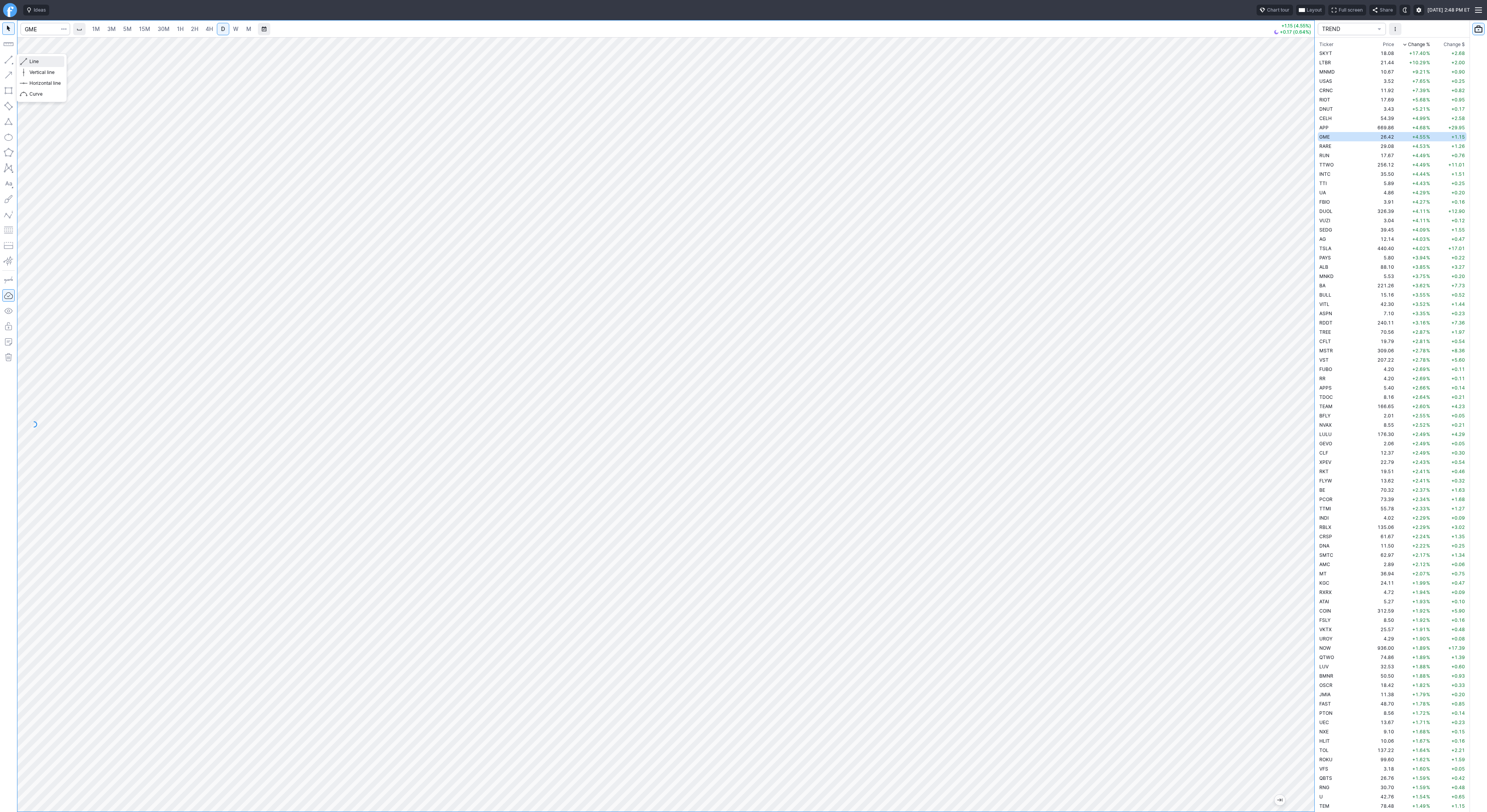
click at [23, 60] on span "button" at bounding box center [25, 61] width 5 height 11
click at [32, 59] on span "Line" at bounding box center [45, 61] width 31 height 8
click at [1336, 148] on td "RARE" at bounding box center [1342, 146] width 49 height 9
click at [1335, 152] on td "RUN" at bounding box center [1342, 155] width 49 height 9
click at [32, 61] on span "Line" at bounding box center [45, 61] width 31 height 8
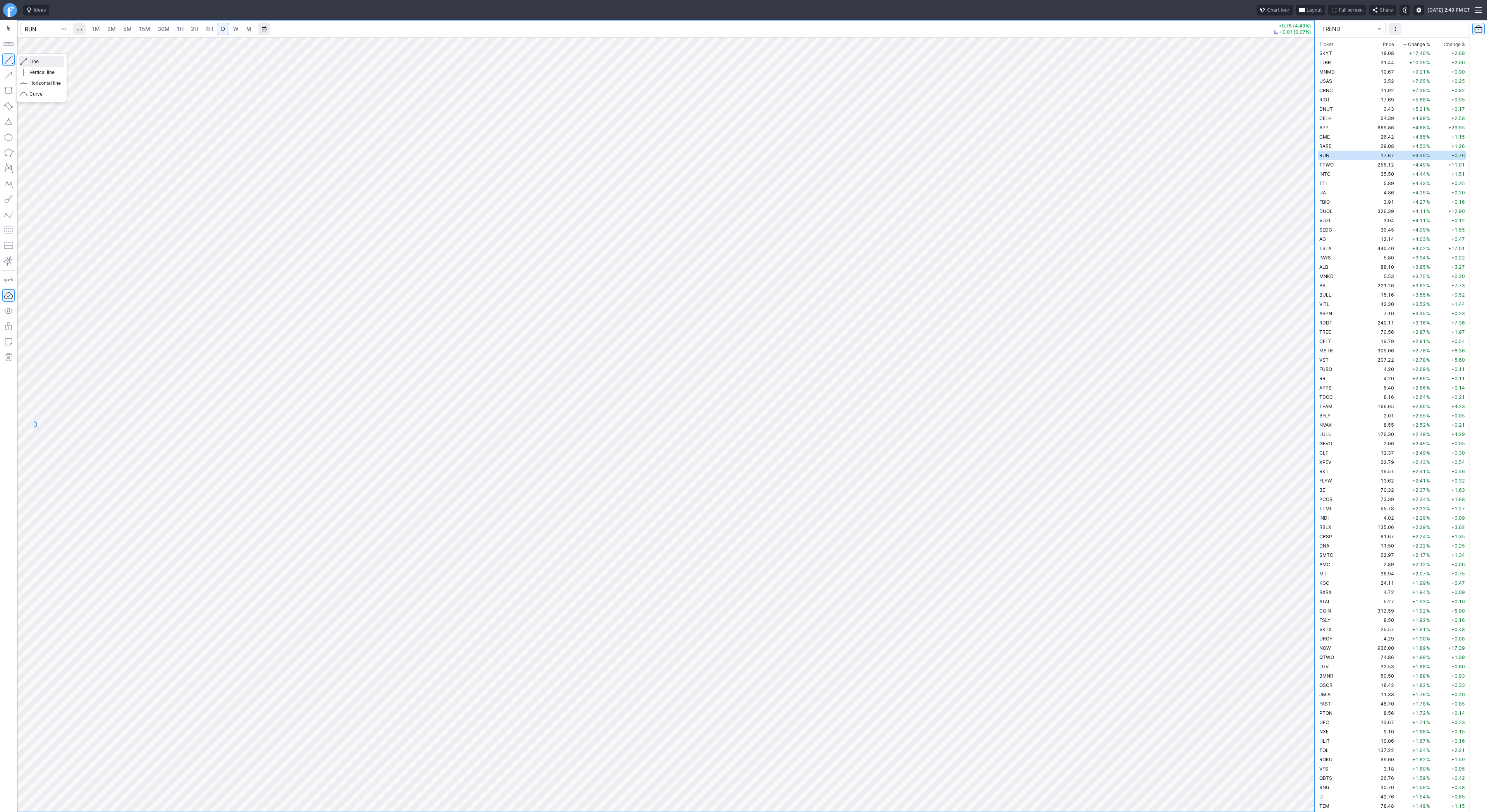
click at [25, 58] on span "button" at bounding box center [25, 61] width 5 height 11
drag, startPoint x: 32, startPoint y: 59, endPoint x: 51, endPoint y: 77, distance: 26.2
click at [32, 59] on span "Line" at bounding box center [45, 61] width 31 height 8
click at [30, 58] on span "Line" at bounding box center [45, 61] width 31 height 8
click at [1331, 162] on span "TTWO" at bounding box center [1327, 164] width 14 height 6
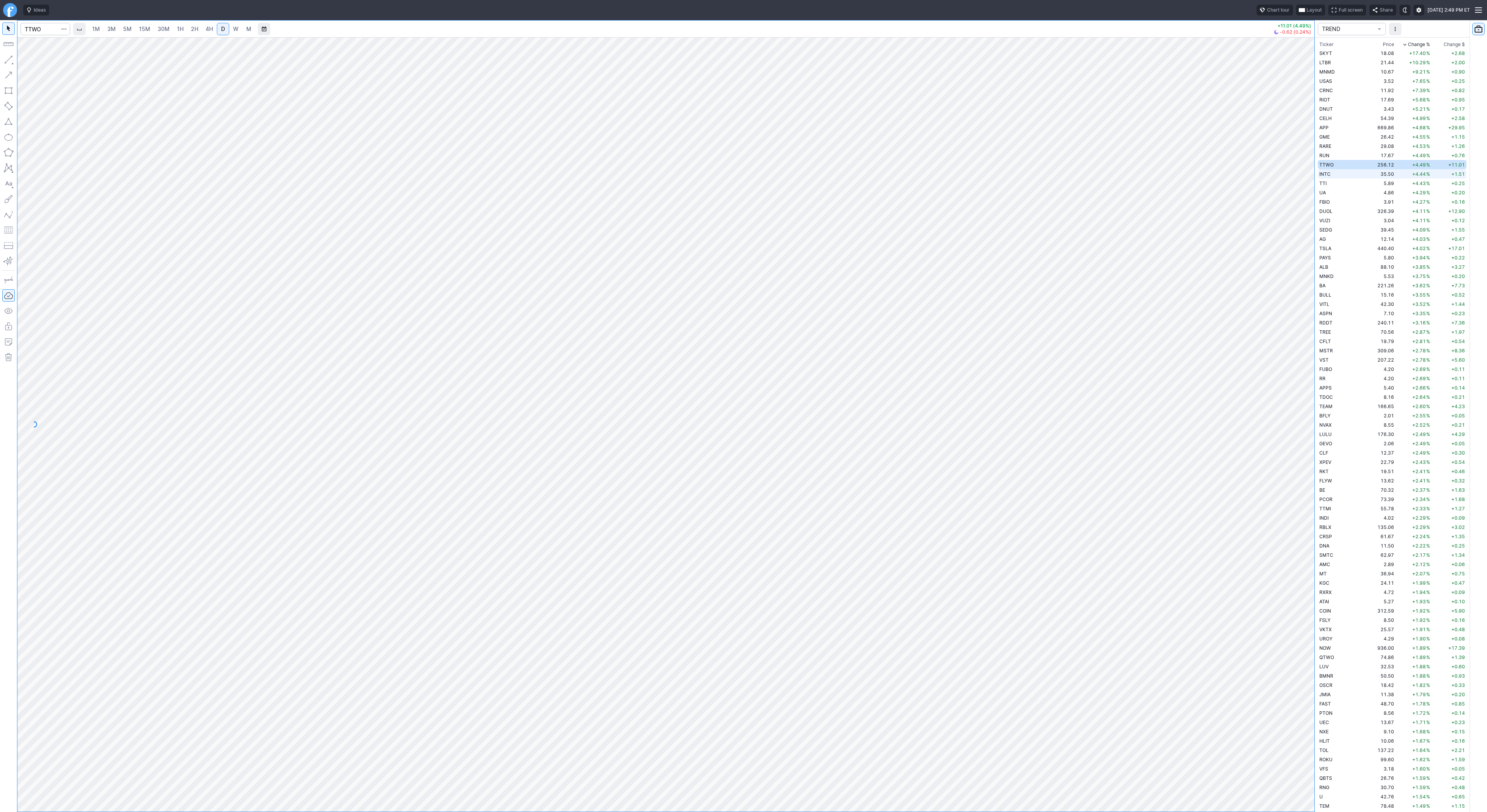
click at [1329, 173] on span "INTC" at bounding box center [1325, 174] width 11 height 6
click at [1333, 183] on td "TTI" at bounding box center [1342, 183] width 49 height 9
click at [4, 61] on button "button" at bounding box center [8, 59] width 12 height 12
click at [32, 59] on span "Line" at bounding box center [45, 61] width 31 height 8
click at [30, 63] on span "Line" at bounding box center [45, 61] width 31 height 8
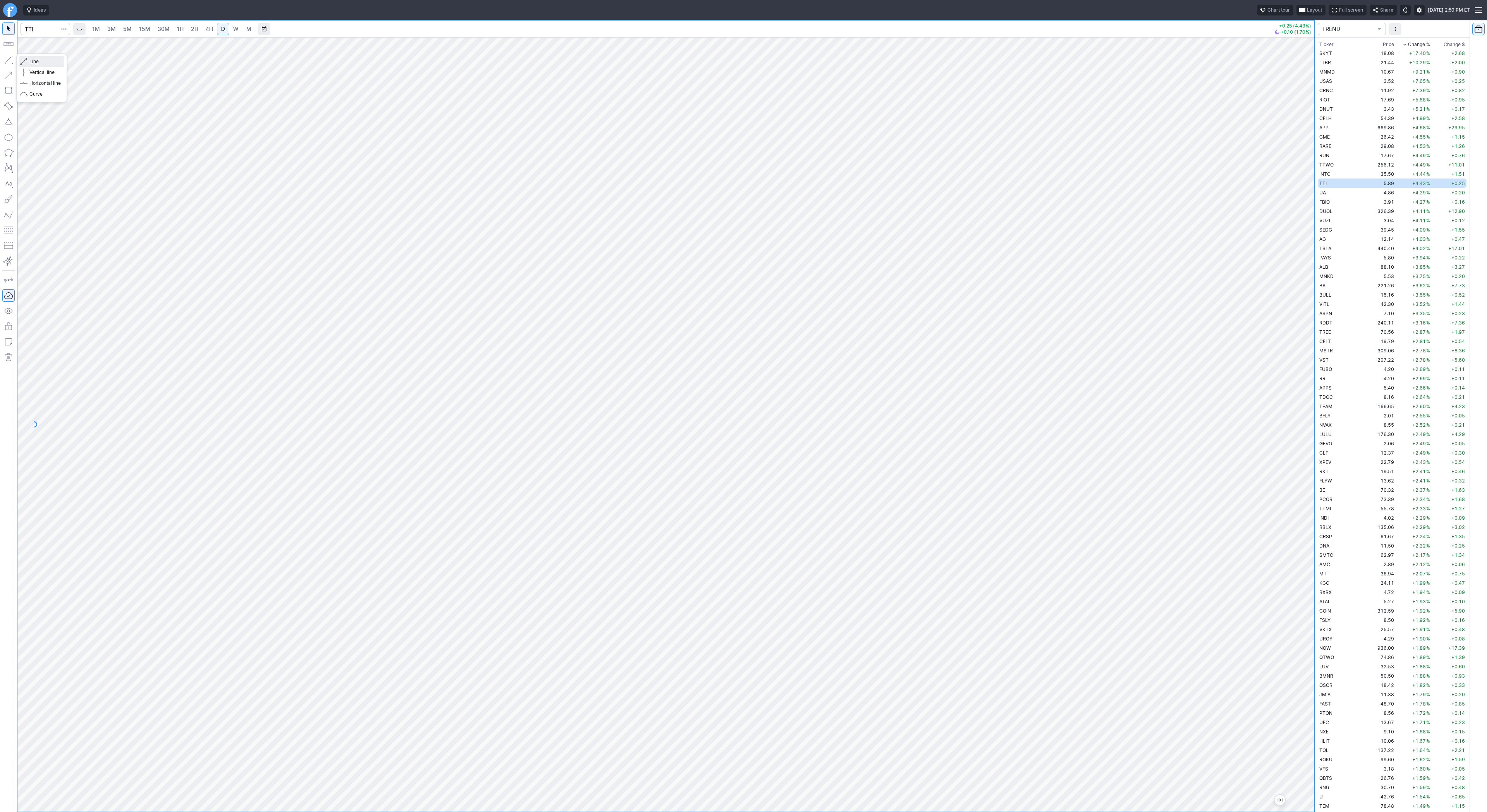
click at [32, 61] on span "Line" at bounding box center [45, 61] width 31 height 8
click at [44, 28] on input "Search" at bounding box center [46, 29] width 50 height 12
type input "bmnr"
click at [197, 27] on span "2H" at bounding box center [195, 28] width 8 height 6
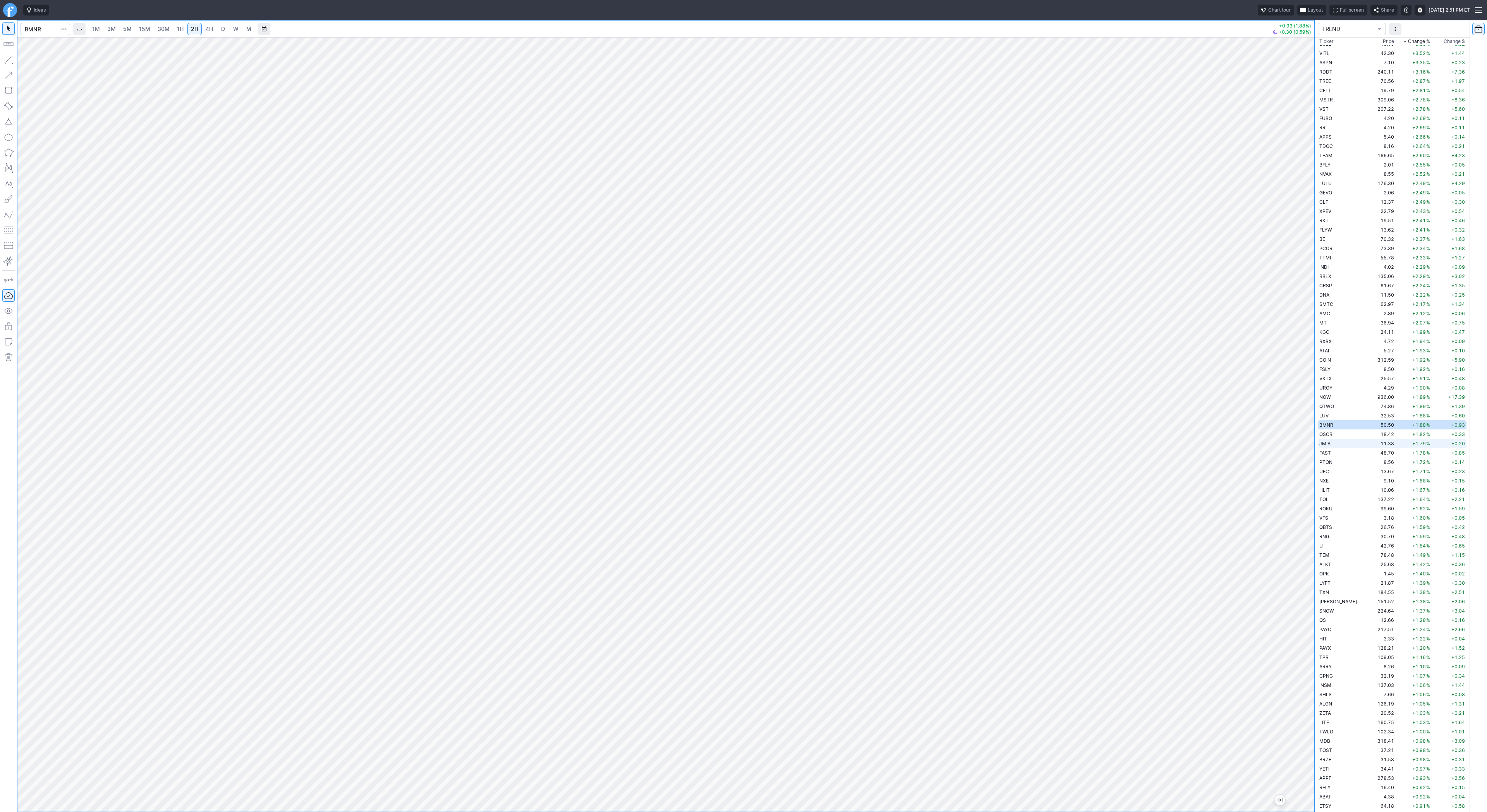
click at [1328, 444] on span "JMIA" at bounding box center [1325, 443] width 11 height 6
click at [223, 31] on span "D" at bounding box center [223, 28] width 4 height 6
click at [29, 58] on button "Line" at bounding box center [42, 61] width 45 height 11
click at [33, 60] on span "Line" at bounding box center [45, 61] width 31 height 8
click at [10, 63] on button "button" at bounding box center [8, 59] width 12 height 12
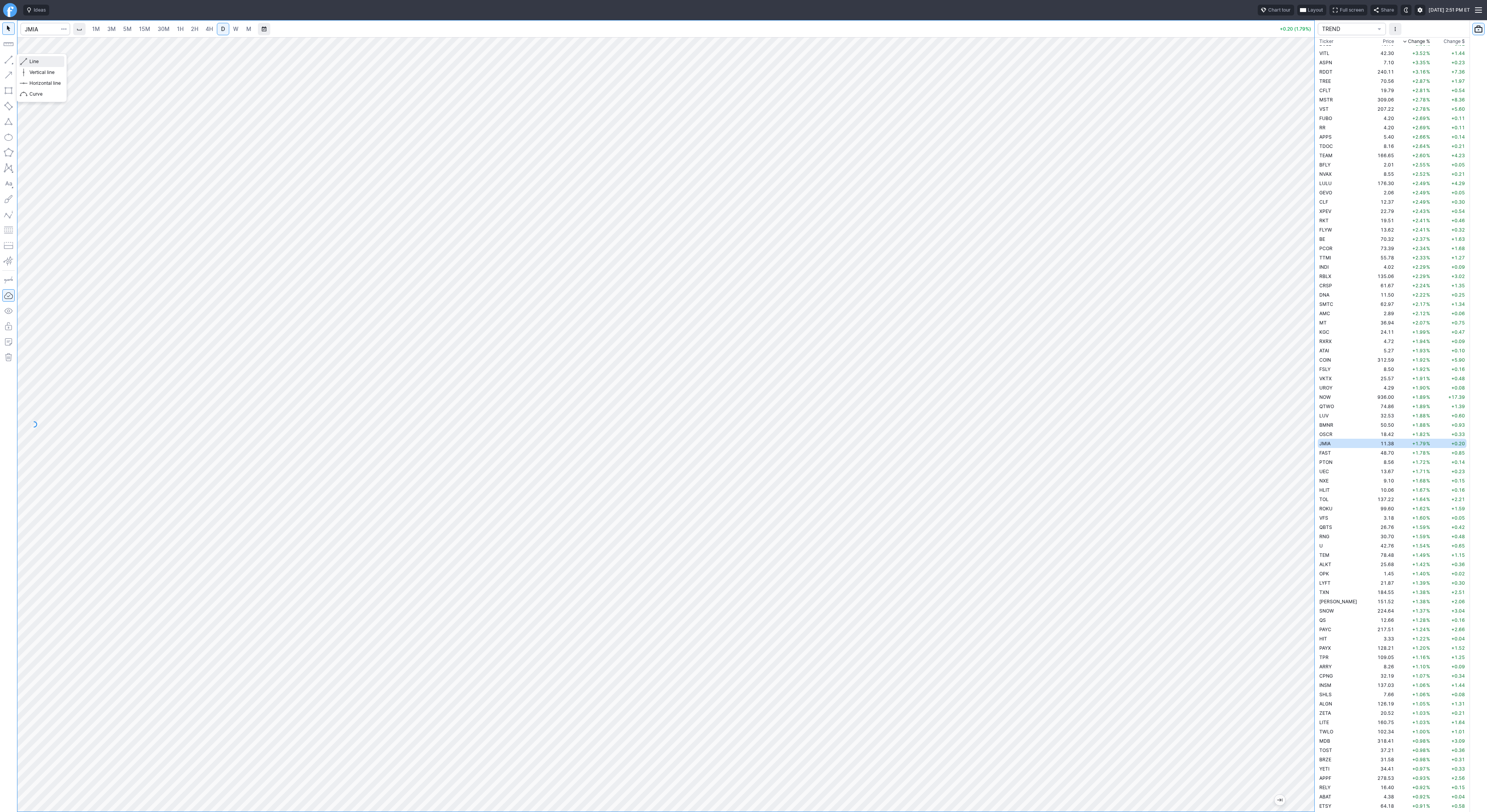
click at [36, 59] on span "Line" at bounding box center [45, 61] width 31 height 8
click at [1333, 464] on td "PTON" at bounding box center [1342, 462] width 49 height 9
click at [32, 59] on span "Line" at bounding box center [45, 61] width 31 height 8
click at [43, 63] on span "Line" at bounding box center [45, 61] width 31 height 8
drag, startPoint x: 28, startPoint y: 59, endPoint x: 54, endPoint y: 94, distance: 43.6
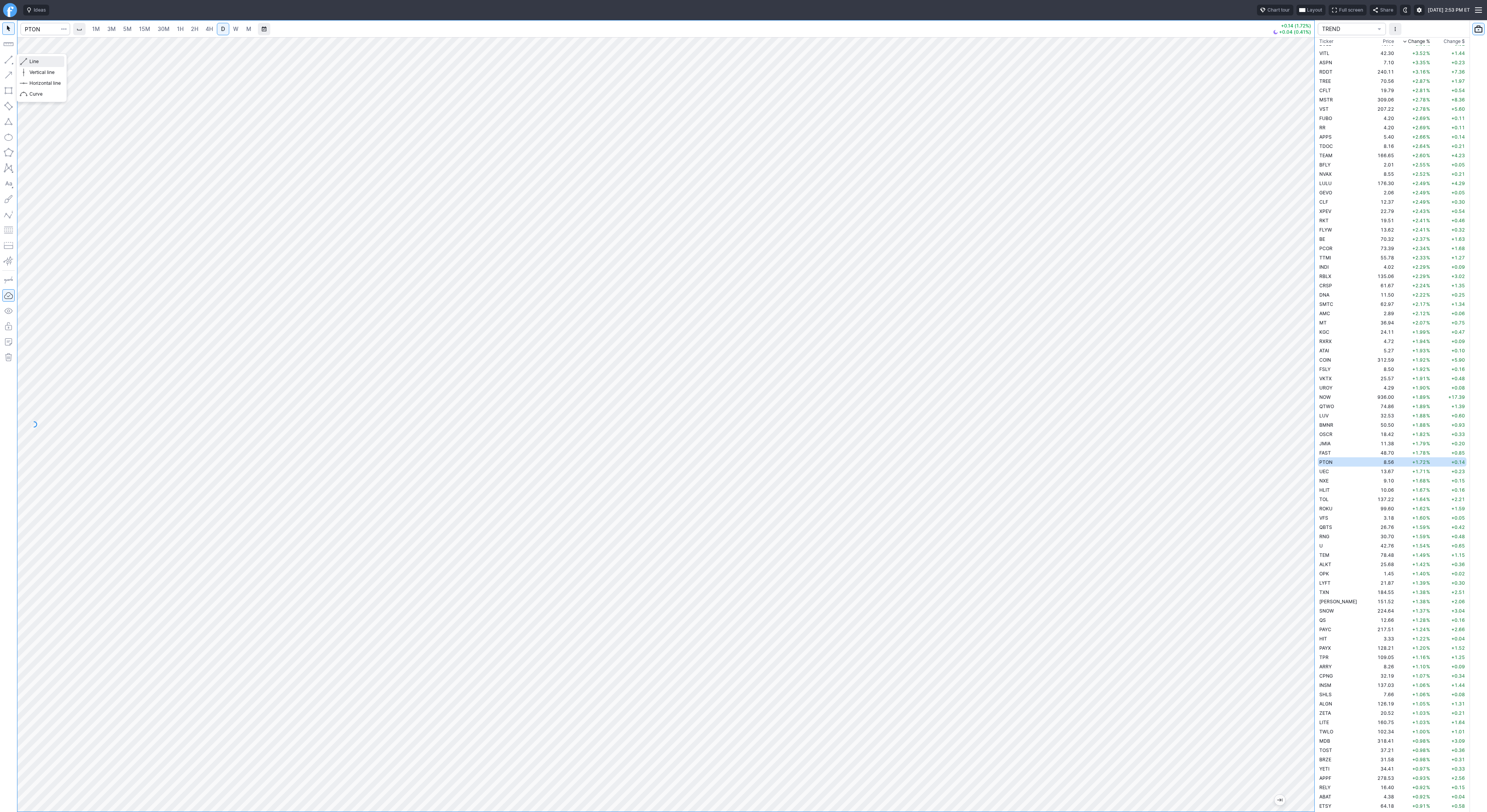
click at [31, 65] on button "Line" at bounding box center [42, 61] width 45 height 11
drag, startPoint x: 6, startPoint y: 58, endPoint x: 21, endPoint y: 82, distance: 28.3
click at [6, 58] on button "button" at bounding box center [8, 59] width 12 height 12
drag, startPoint x: 8, startPoint y: 58, endPoint x: 16, endPoint y: 82, distance: 25.3
click at [8, 61] on button "button" at bounding box center [8, 59] width 12 height 12
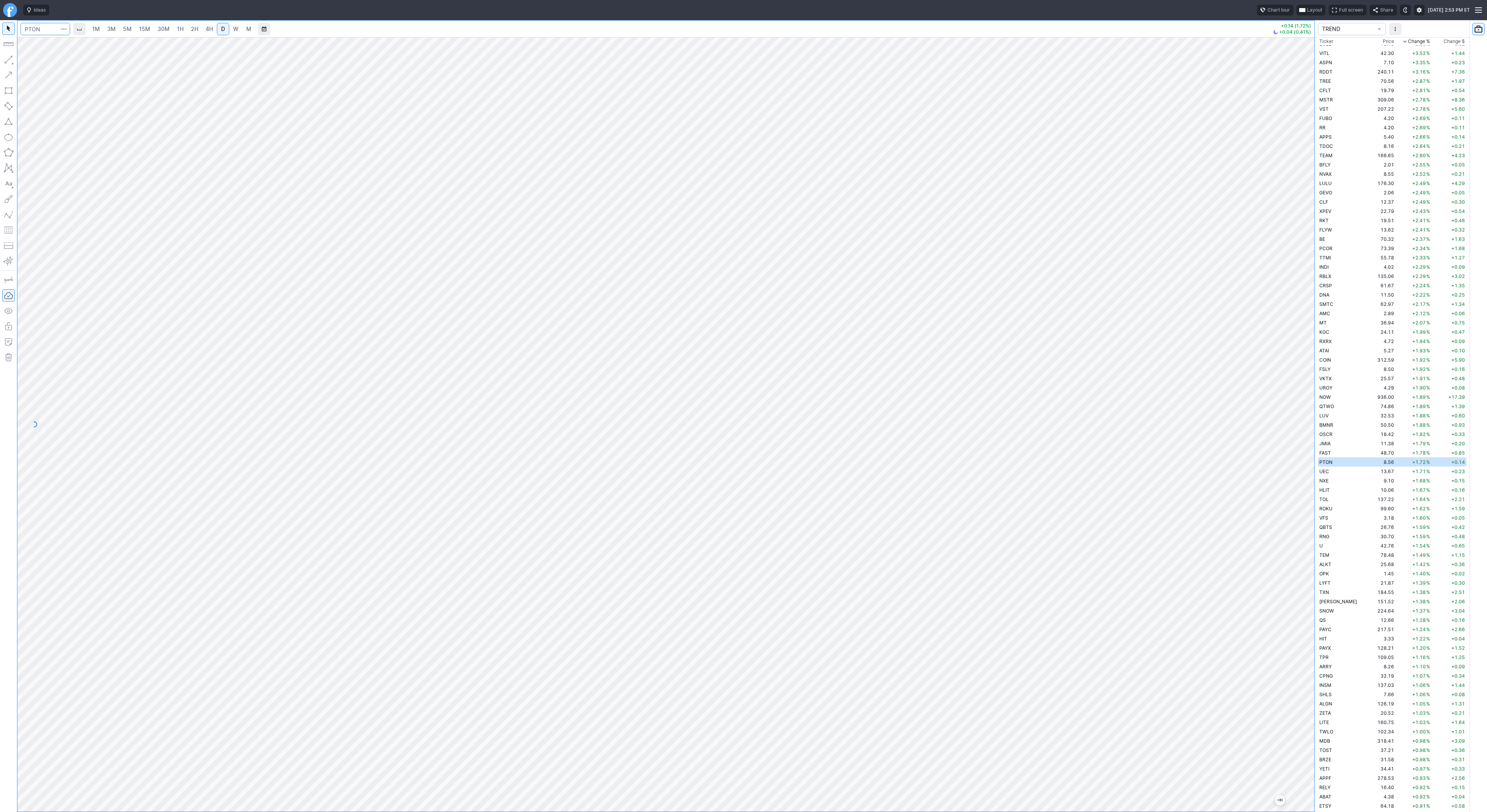
click at [51, 27] on input "Search" at bounding box center [46, 29] width 50 height 12
click at [1366, 485] on td "10.06" at bounding box center [1381, 490] width 29 height 9
click at [1366, 471] on td "13.67" at bounding box center [1381, 471] width 29 height 9
click at [1366, 462] on td "8.56" at bounding box center [1381, 462] width 29 height 9
click at [1325, 343] on span "RXRX" at bounding box center [1325, 341] width 12 height 6
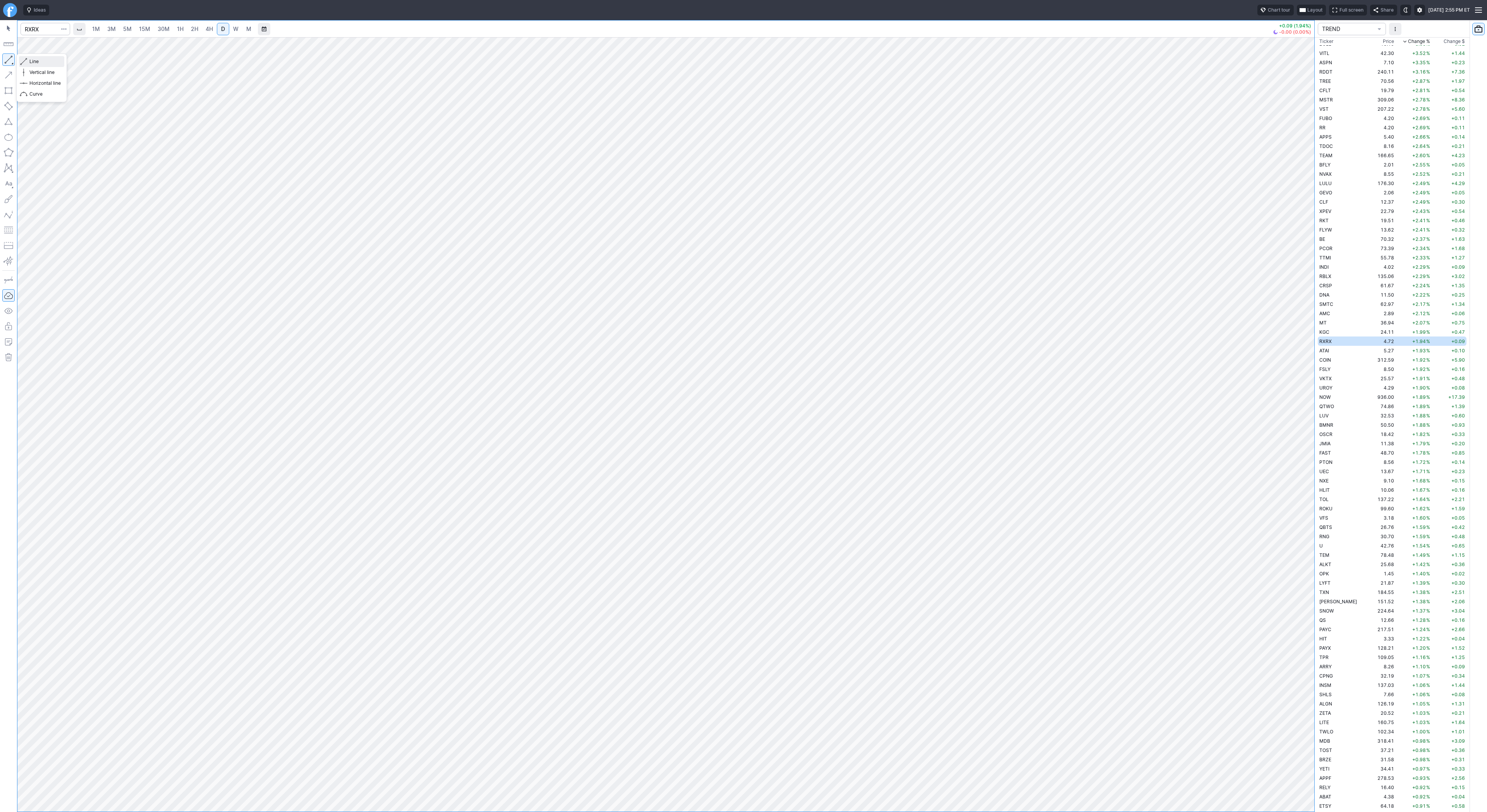
drag, startPoint x: 31, startPoint y: 61, endPoint x: 48, endPoint y: 84, distance: 28.6
click at [31, 61] on span "Line" at bounding box center [45, 61] width 31 height 8
click at [31, 59] on span "Line" at bounding box center [45, 61] width 31 height 8
click at [31, 63] on span "Line" at bounding box center [45, 61] width 31 height 8
click at [36, 64] on span "Line" at bounding box center [45, 61] width 31 height 8
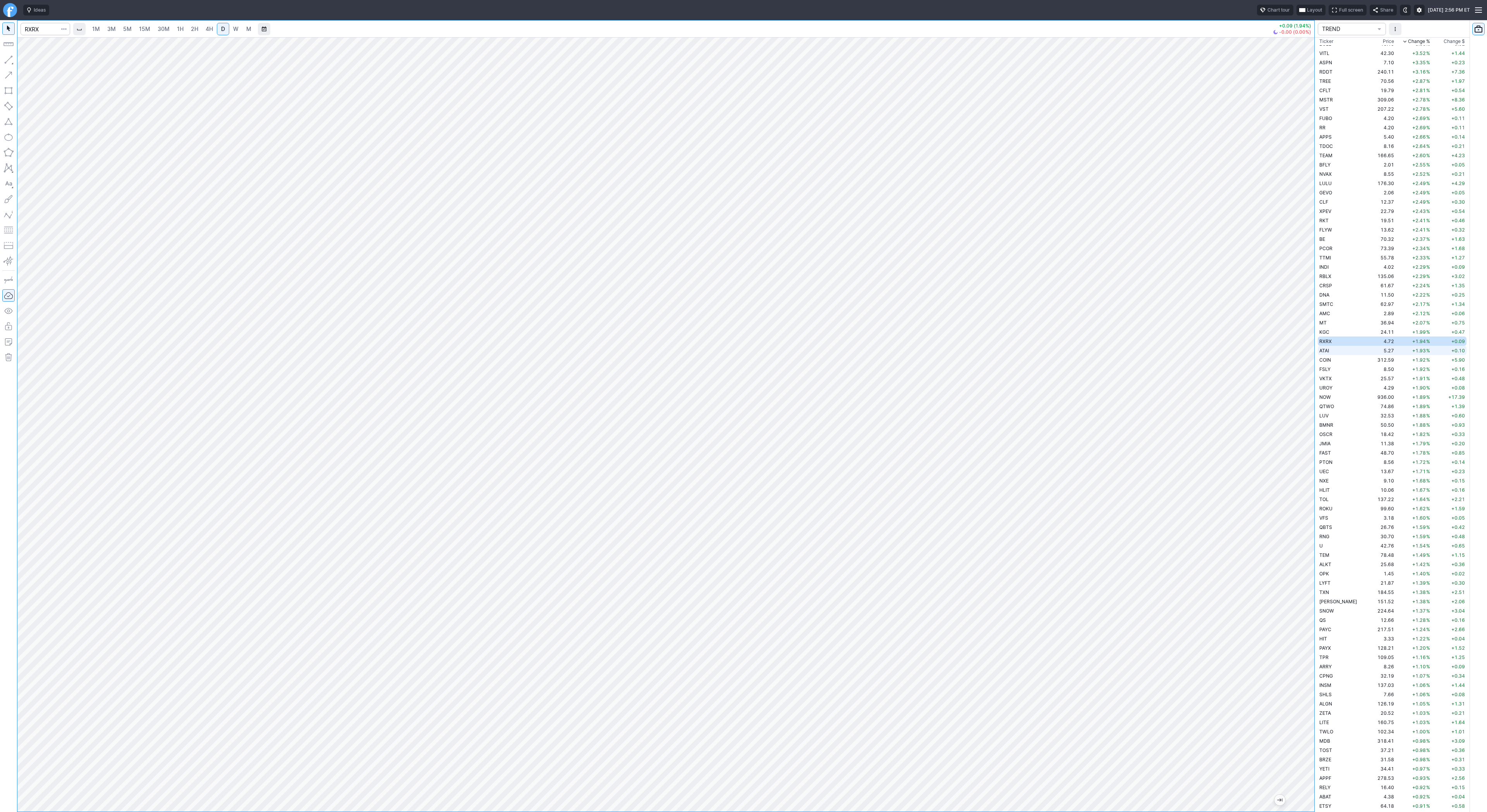
click at [1344, 349] on td "ATAI" at bounding box center [1342, 350] width 49 height 9
click at [1336, 360] on td "COIN" at bounding box center [1342, 360] width 49 height 9
click at [36, 61] on span "Line" at bounding box center [45, 61] width 31 height 8
click at [33, 58] on span "Line" at bounding box center [45, 61] width 31 height 8
click at [33, 61] on span "Line" at bounding box center [45, 61] width 31 height 8
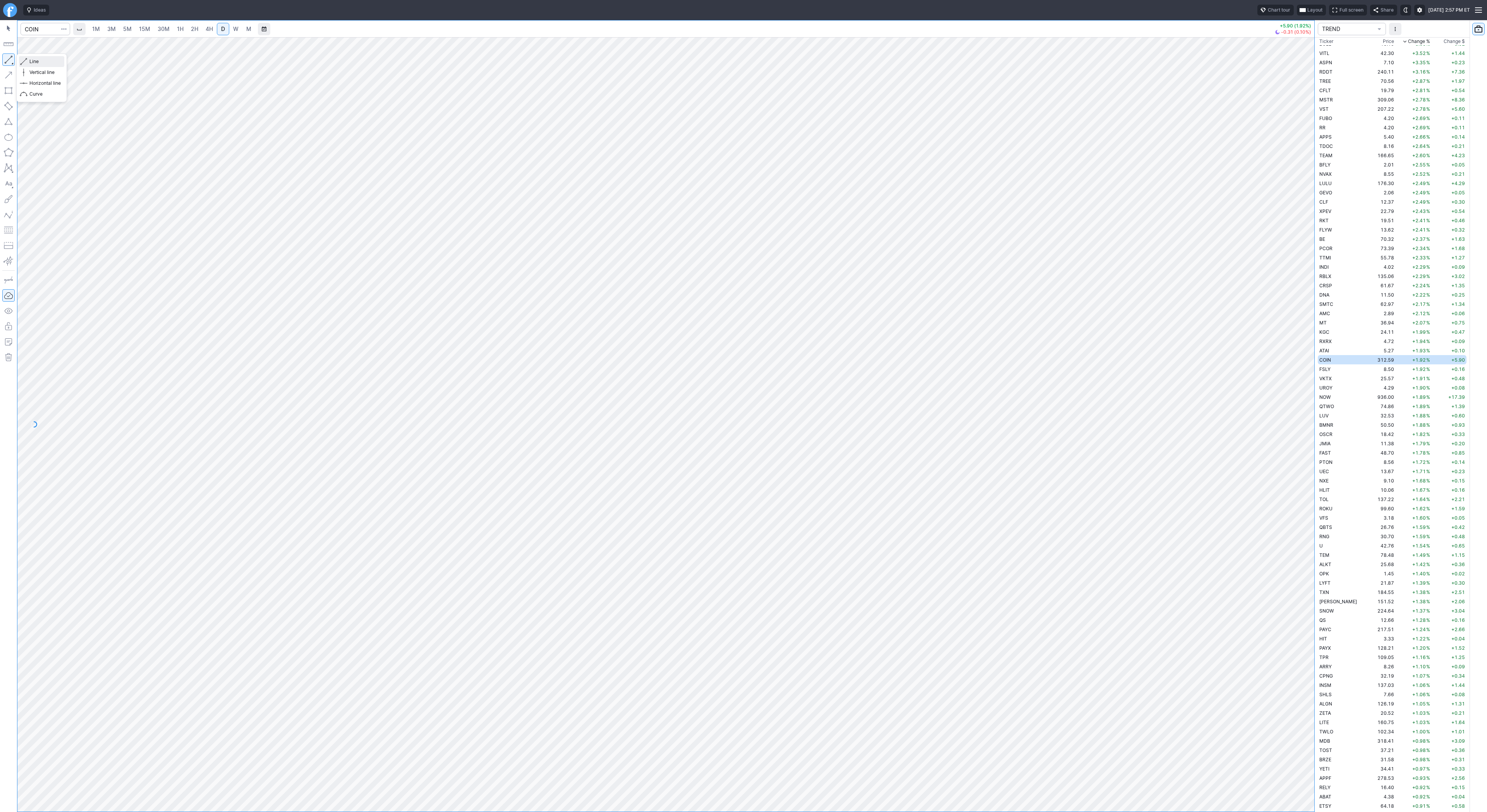
click at [53, 61] on span "Line" at bounding box center [45, 61] width 31 height 8
click at [31, 61] on span "Line" at bounding box center [45, 61] width 31 height 8
click at [210, 28] on span "4H" at bounding box center [209, 28] width 8 height 6
click at [44, 63] on span "Line" at bounding box center [45, 61] width 31 height 8
drag, startPoint x: 37, startPoint y: 59, endPoint x: 44, endPoint y: 63, distance: 8.1
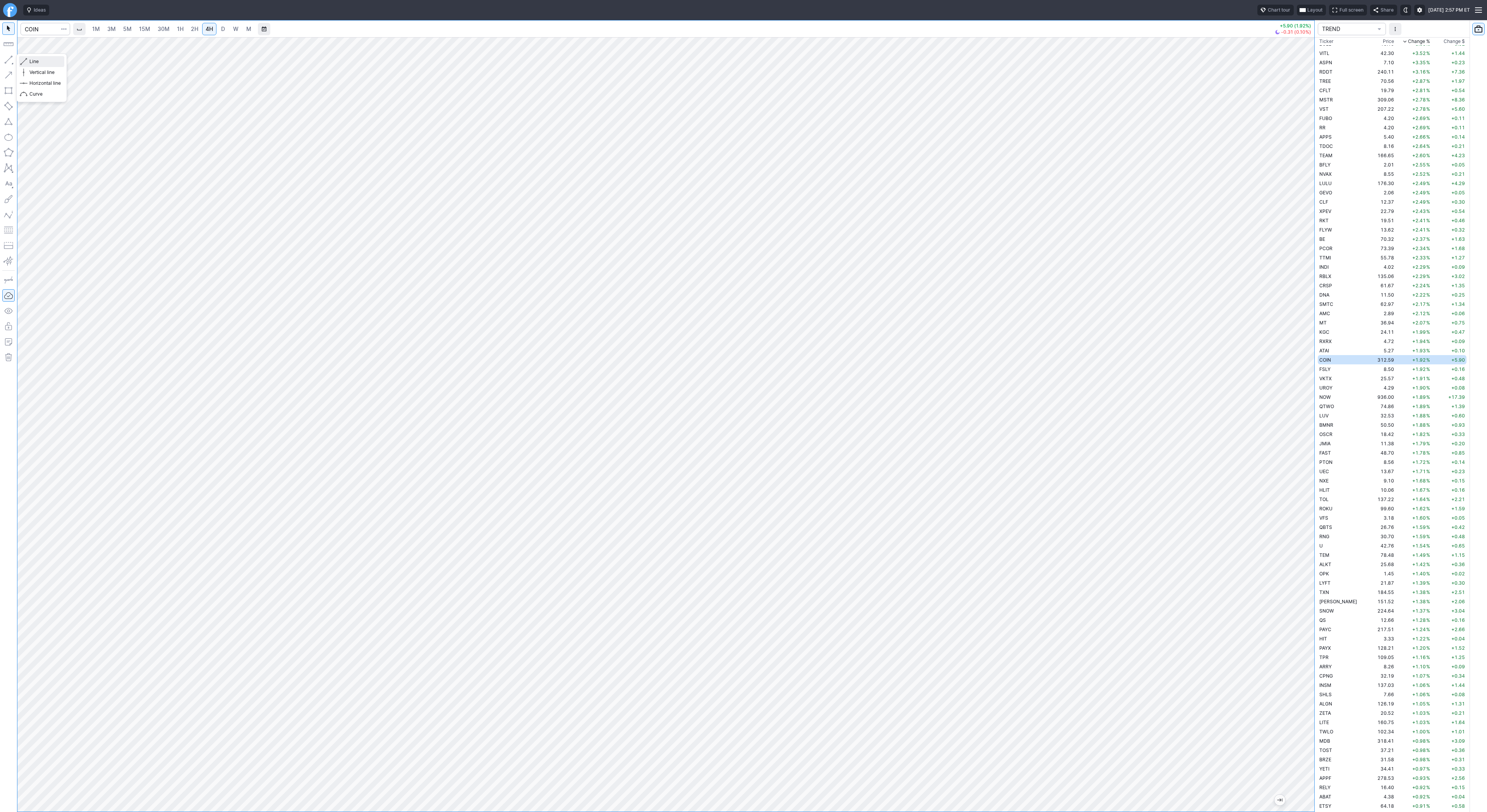
click at [37, 60] on span "Line" at bounding box center [45, 61] width 31 height 8
click at [8, 59] on button "button" at bounding box center [8, 59] width 12 height 12
click at [10, 55] on button "button" at bounding box center [8, 59] width 12 height 12
click at [42, 58] on span "Line" at bounding box center [45, 61] width 31 height 8
click at [29, 61] on button "Line" at bounding box center [42, 61] width 45 height 11
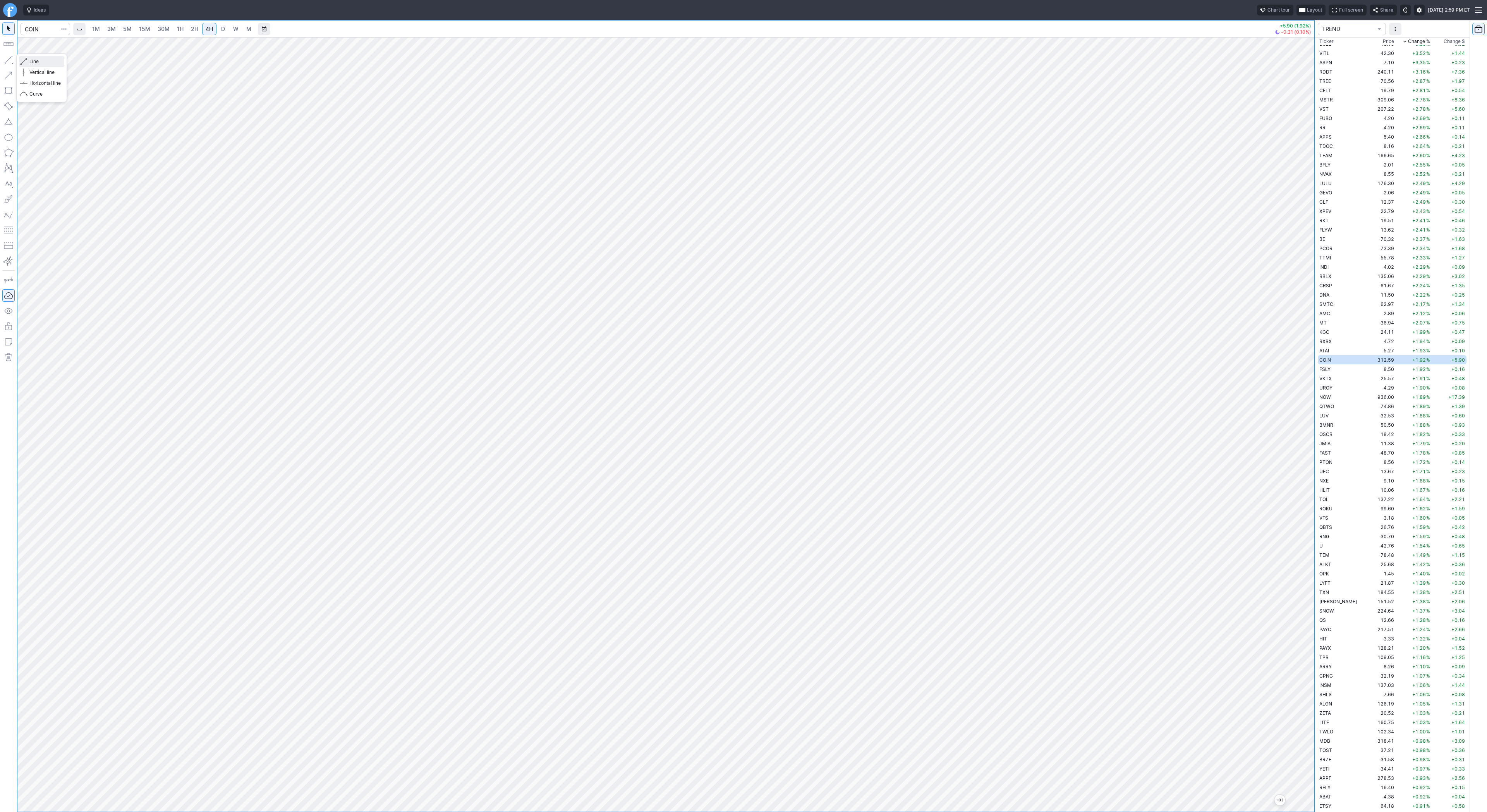
click at [31, 62] on span "Line" at bounding box center [45, 61] width 31 height 8
drag, startPoint x: 36, startPoint y: 58, endPoint x: 40, endPoint y: 85, distance: 27.3
click at [36, 59] on span "Line" at bounding box center [45, 61] width 31 height 8
drag, startPoint x: 3, startPoint y: 59, endPoint x: 14, endPoint y: 76, distance: 20.2
click at [4, 62] on button "button" at bounding box center [8, 59] width 12 height 12
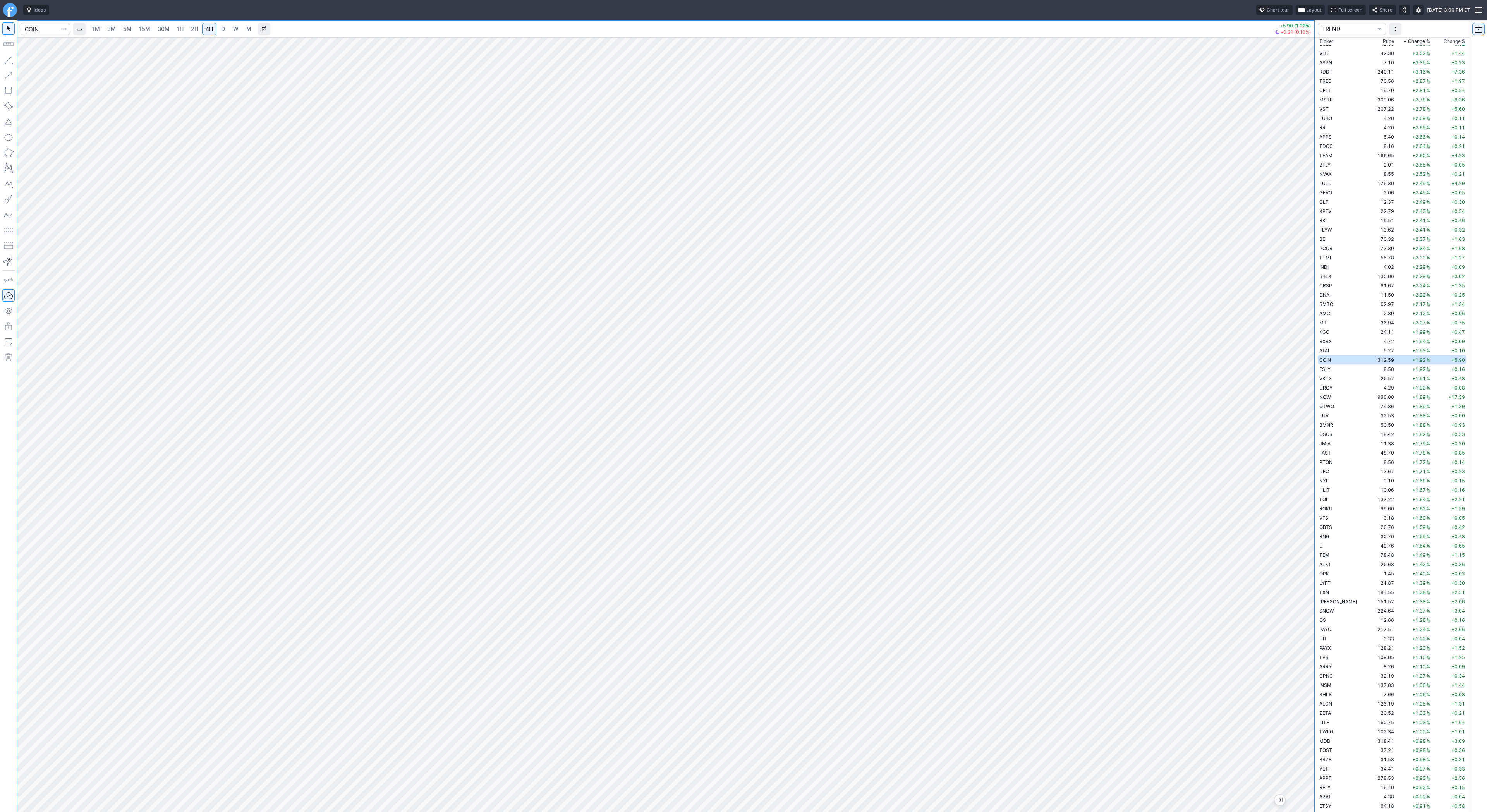
click at [221, 29] on span "D" at bounding box center [223, 28] width 4 height 6
click at [36, 59] on span "Line" at bounding box center [45, 61] width 31 height 8
click at [42, 62] on span "Line" at bounding box center [45, 61] width 31 height 8
click at [42, 62] on span "Line" at bounding box center [45, 61] width 31 height 8
click at [9, 58] on button "button" at bounding box center [8, 59] width 12 height 12
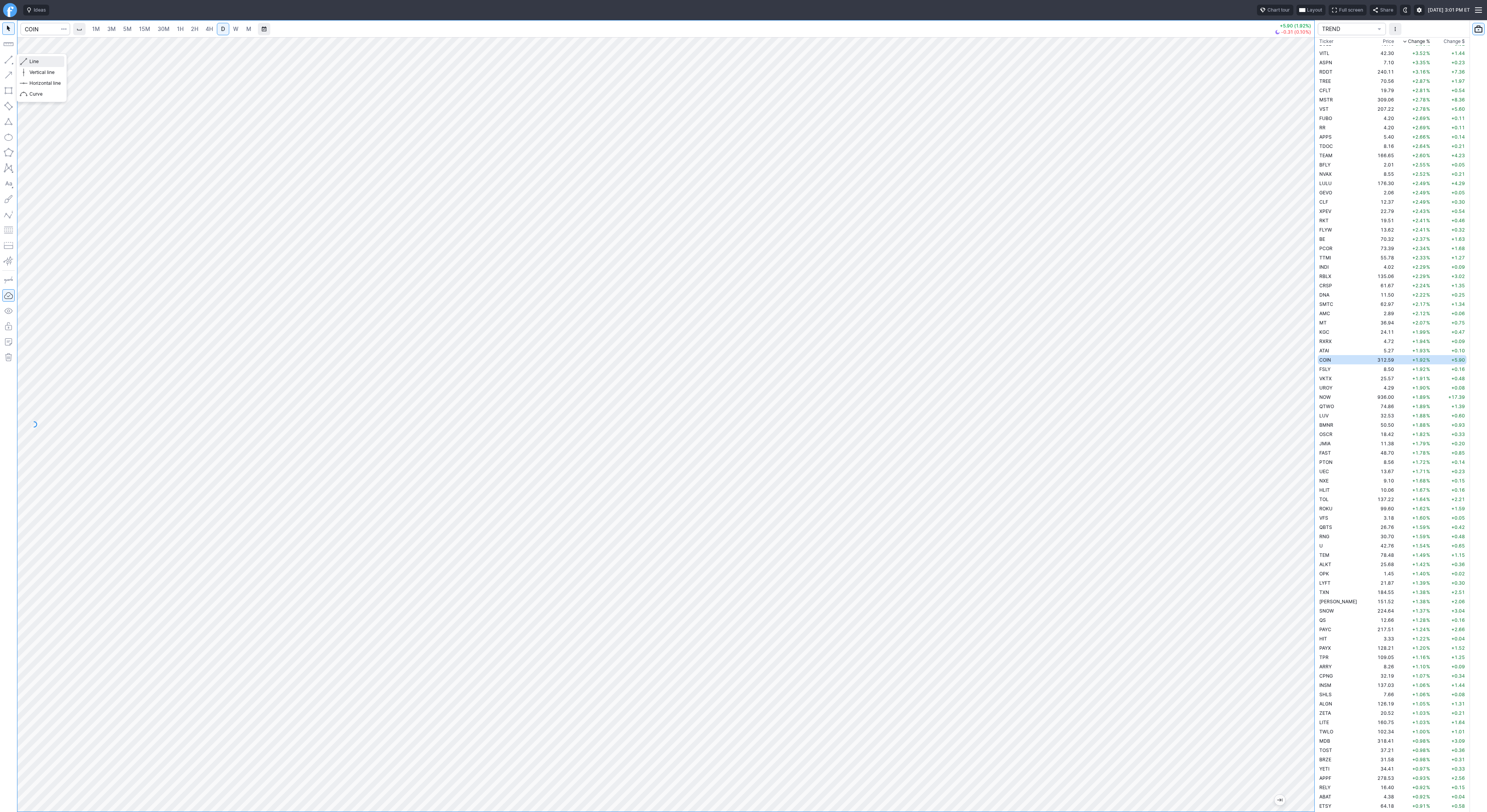
click at [50, 63] on span "Line" at bounding box center [45, 61] width 31 height 8
drag, startPoint x: 31, startPoint y: 61, endPoint x: 40, endPoint y: 76, distance: 17.5
click at [31, 63] on span "Line" at bounding box center [45, 61] width 31 height 8
click at [6, 60] on button "button" at bounding box center [8, 59] width 12 height 12
click at [33, 62] on span "Line" at bounding box center [45, 61] width 31 height 8
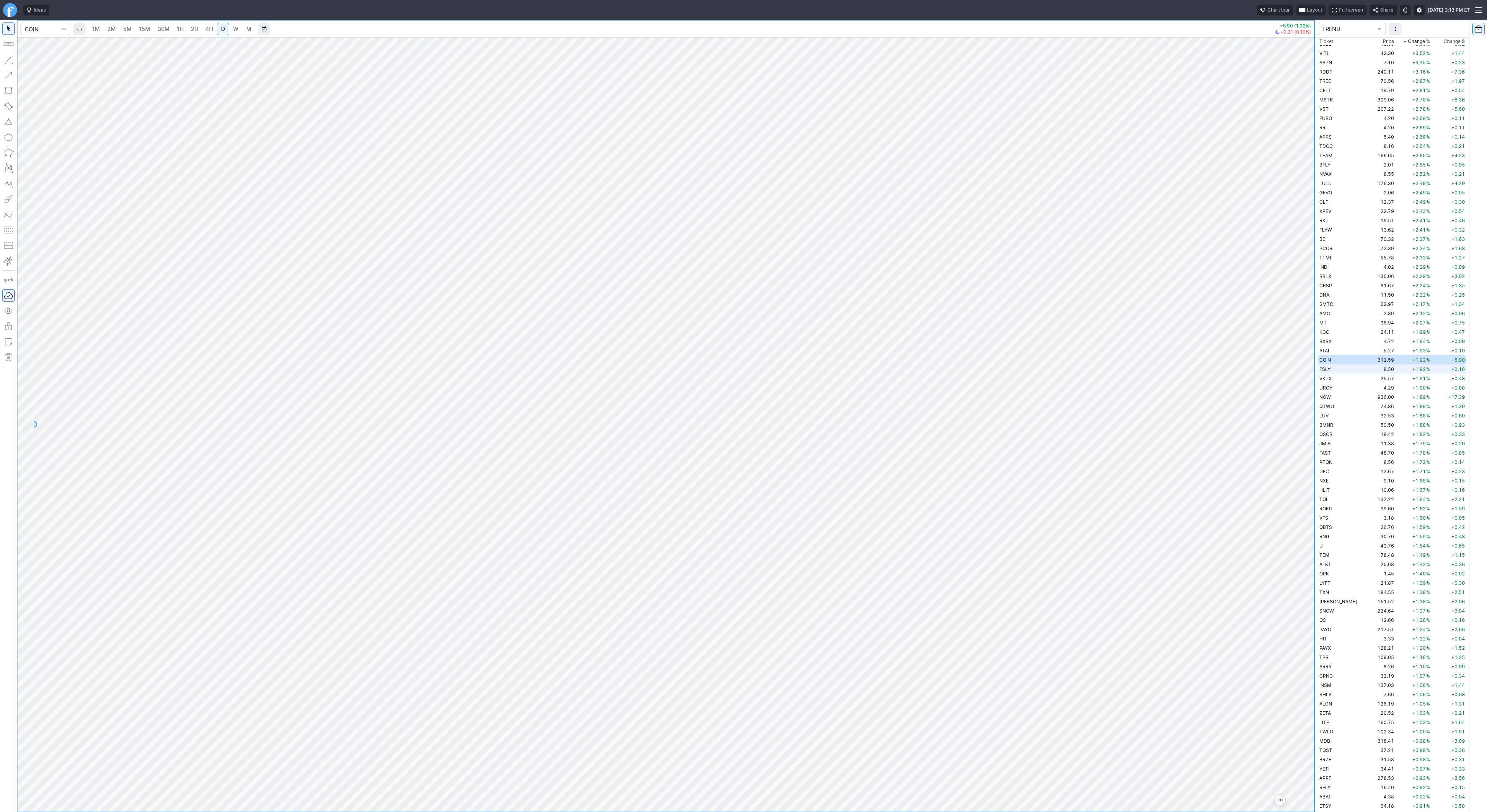
click at [1338, 367] on td "FSLY" at bounding box center [1342, 369] width 49 height 9
click at [29, 60] on button "Line" at bounding box center [42, 61] width 45 height 11
click at [32, 63] on span "Line" at bounding box center [45, 61] width 31 height 8
click at [36, 61] on span "Line" at bounding box center [45, 61] width 31 height 8
click at [10, 62] on button "button" at bounding box center [8, 59] width 12 height 12
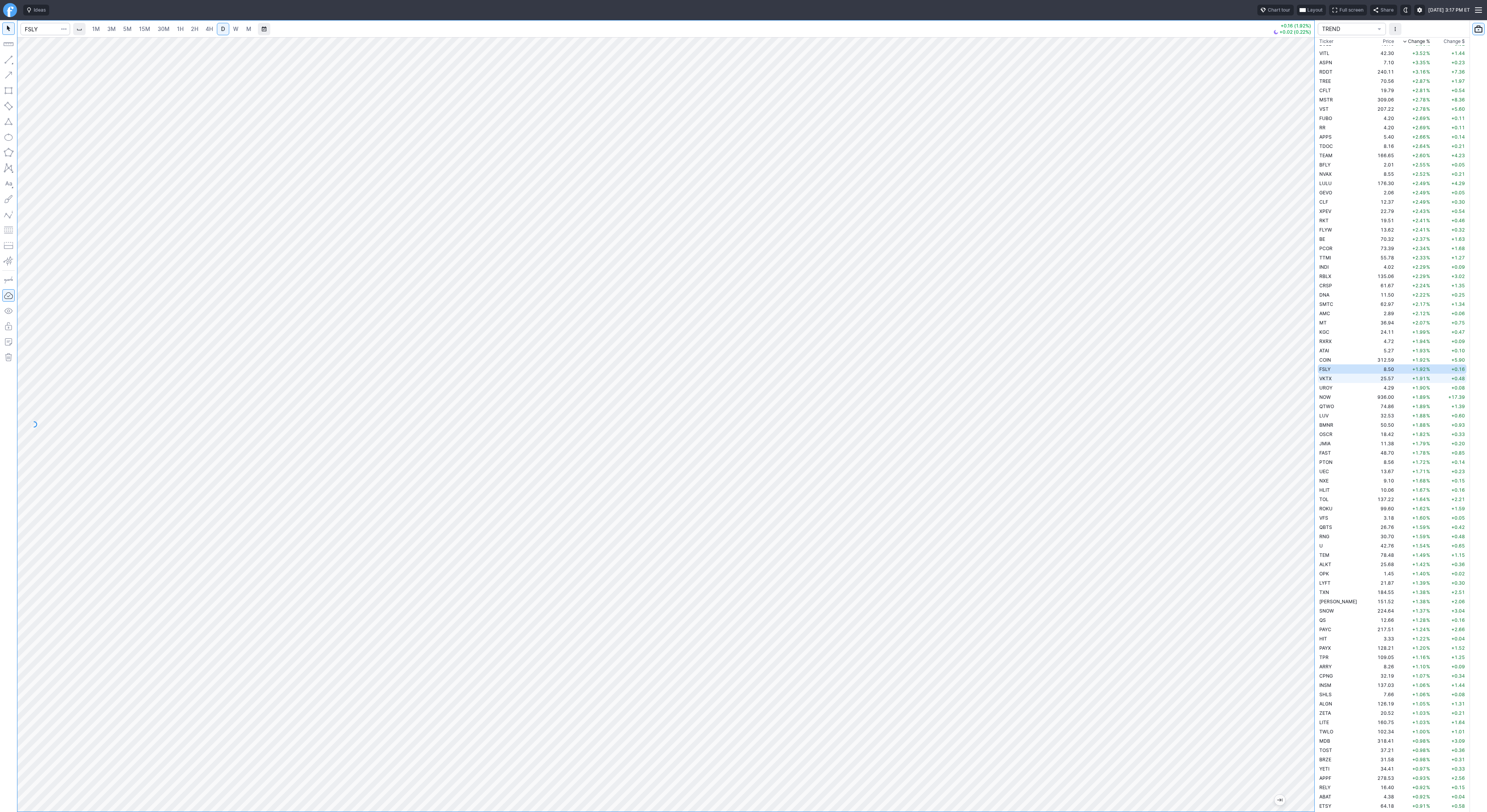
click at [1346, 377] on td "VKTX" at bounding box center [1342, 378] width 49 height 9
click at [1340, 387] on td "UROY" at bounding box center [1342, 387] width 49 height 9
click at [29, 59] on button "Line" at bounding box center [42, 61] width 45 height 11
click at [35, 62] on span "Line" at bounding box center [45, 61] width 31 height 8
click at [39, 63] on span "Line" at bounding box center [45, 61] width 31 height 8
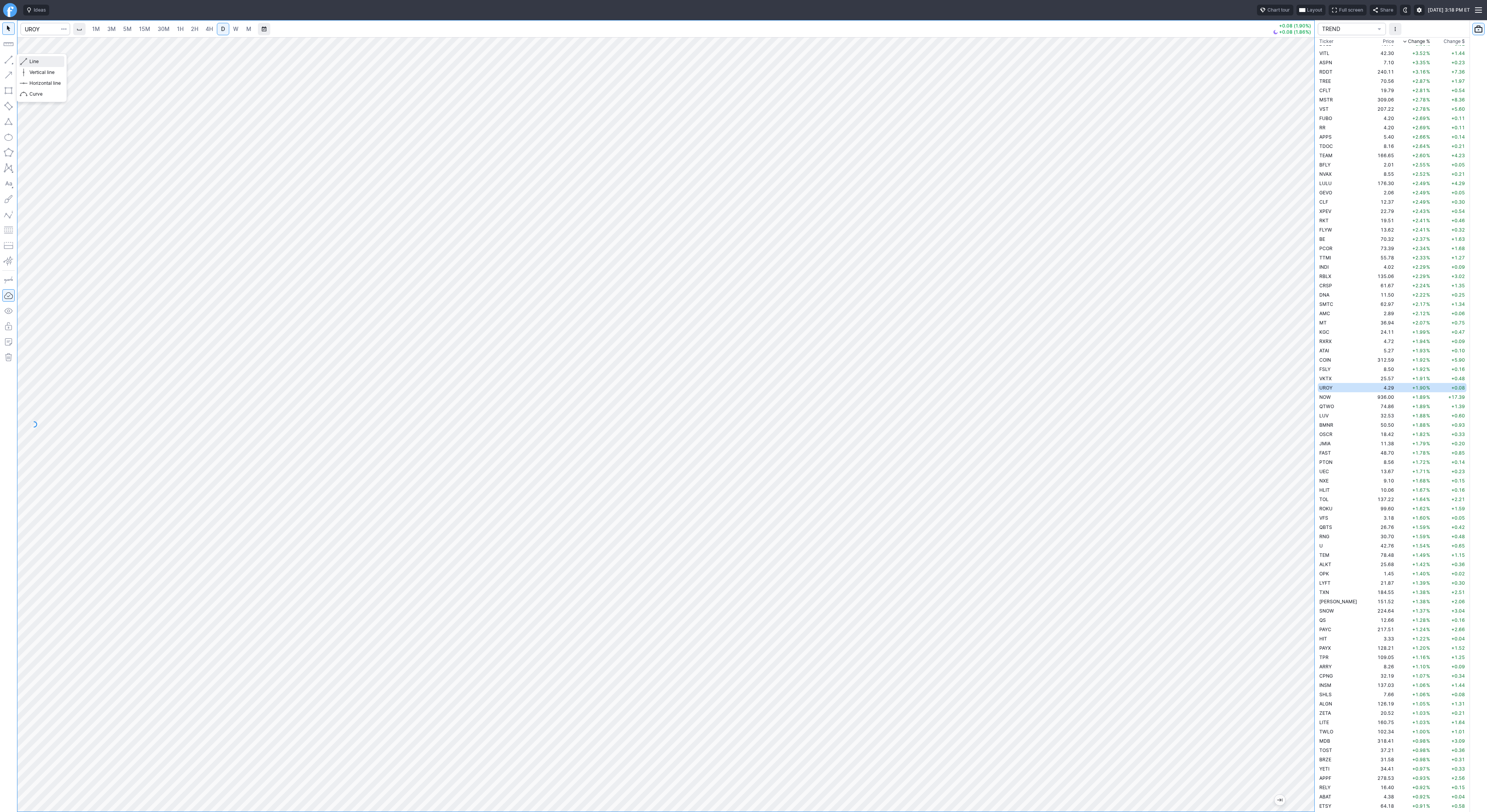
click at [27, 61] on button "Line" at bounding box center [42, 61] width 45 height 11
click at [35, 59] on span "Line" at bounding box center [45, 61] width 31 height 8
click at [35, 61] on span "Line" at bounding box center [45, 61] width 31 height 8
click at [32, 61] on span "Line" at bounding box center [45, 61] width 31 height 8
click at [34, 59] on span "Line" at bounding box center [45, 61] width 31 height 8
